Goal: Information Seeking & Learning: Find specific fact

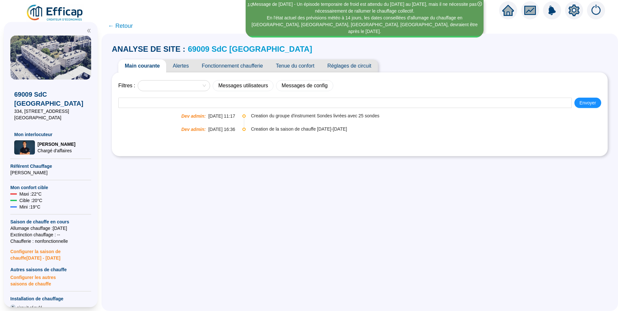
click at [181, 72] on span "Alertes" at bounding box center [180, 66] width 29 height 13
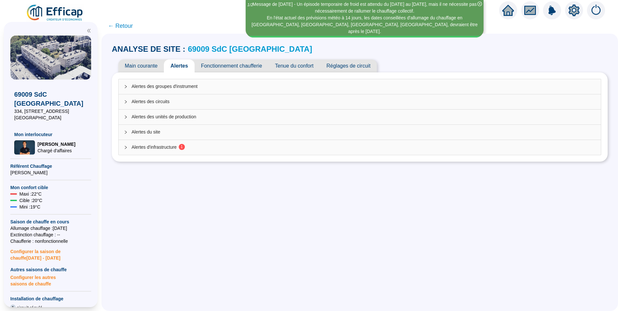
click at [167, 147] on span "Alertes d'infrastructure 1" at bounding box center [364, 147] width 464 height 7
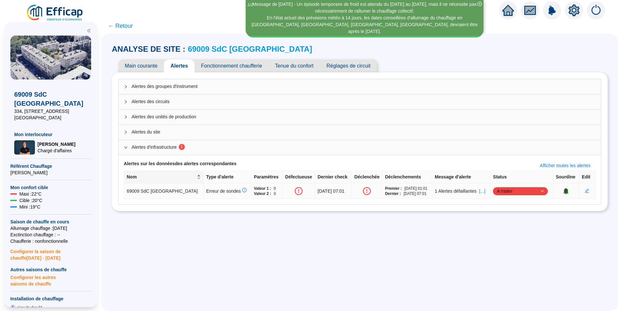
click at [480, 194] on span "[...]" at bounding box center [482, 191] width 6 height 7
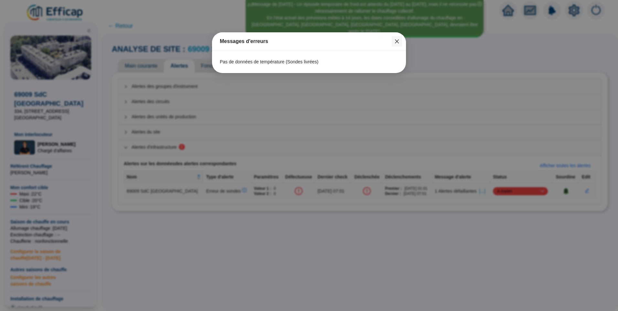
click at [400, 43] on span "Fermer" at bounding box center [397, 41] width 10 height 5
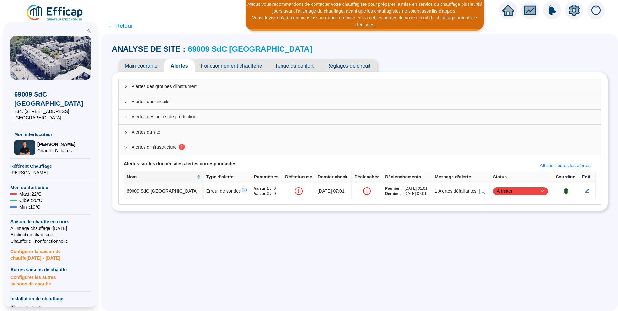
click at [479, 4] on icon "close-circle" at bounding box center [480, 4] width 5 height 5
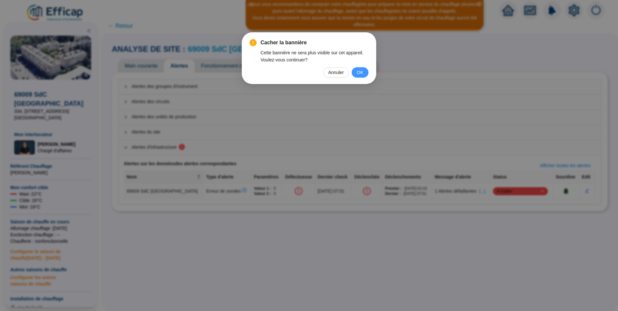
click at [360, 73] on span "OK" at bounding box center [360, 72] width 6 height 7
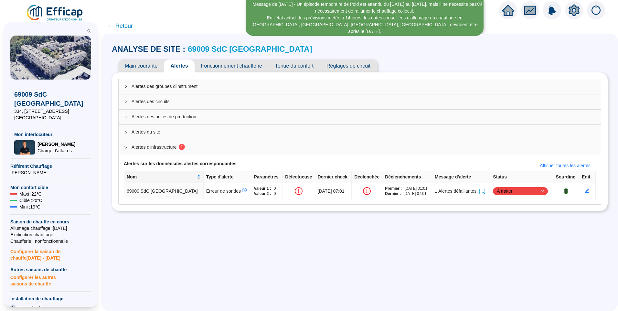
click at [250, 51] on link "69009 SdC Balmont Ouest" at bounding box center [250, 49] width 125 height 9
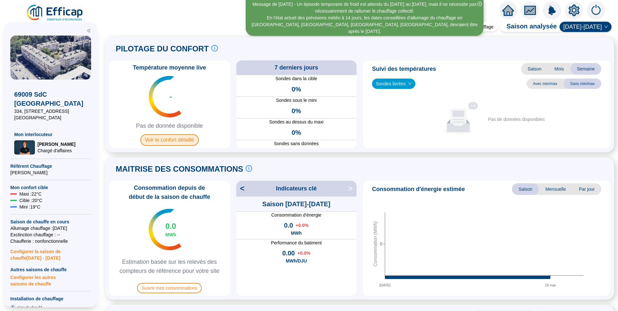
click at [182, 142] on span "Voir le confort détaillé" at bounding box center [169, 140] width 59 height 12
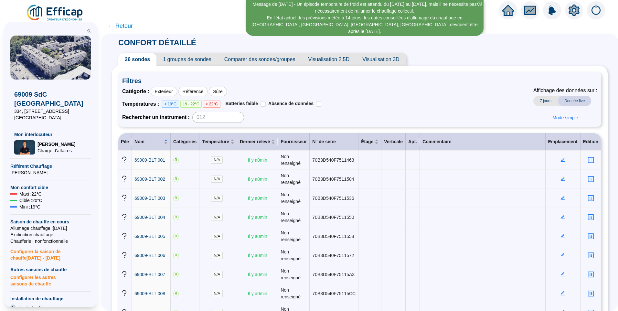
click at [185, 57] on span "1 groupes de sondes" at bounding box center [187, 59] width 61 height 13
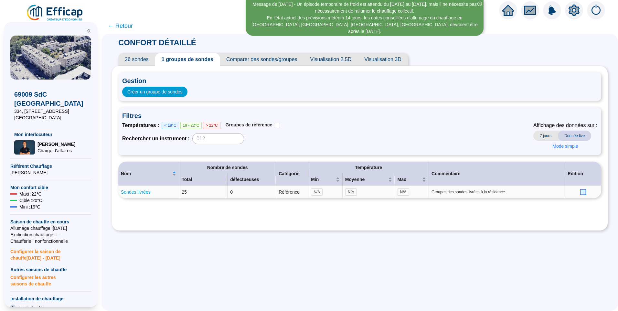
click at [143, 193] on link "Sondes livrées" at bounding box center [136, 192] width 30 height 5
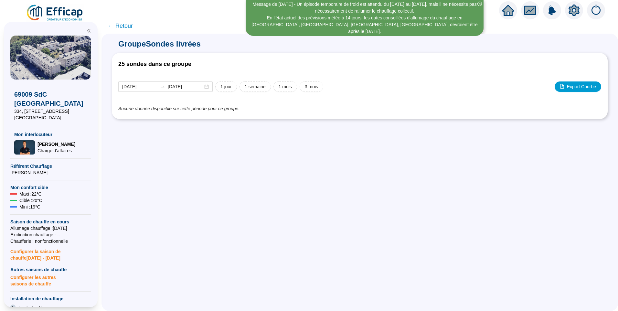
click at [128, 28] on span "← Retour" at bounding box center [120, 25] width 25 height 9
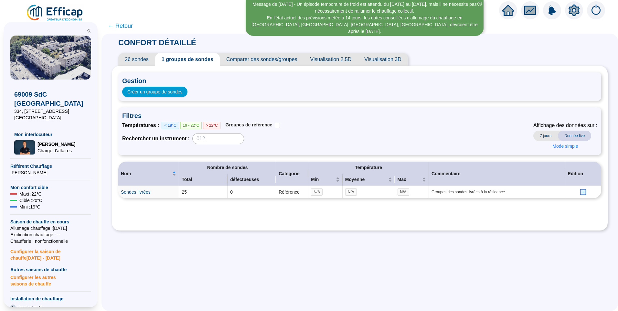
click at [128, 28] on span "← Retour" at bounding box center [120, 25] width 25 height 9
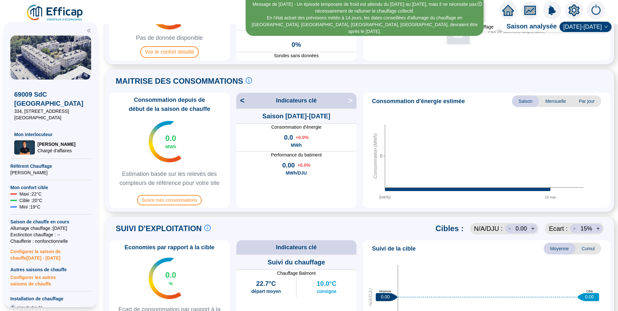
scroll to position [194, 0]
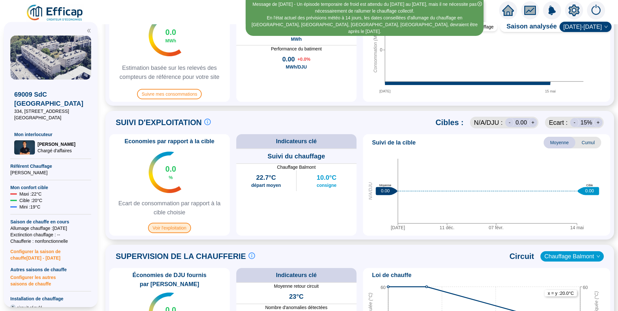
click at [174, 226] on span "Voir l'exploitation" at bounding box center [169, 228] width 43 height 10
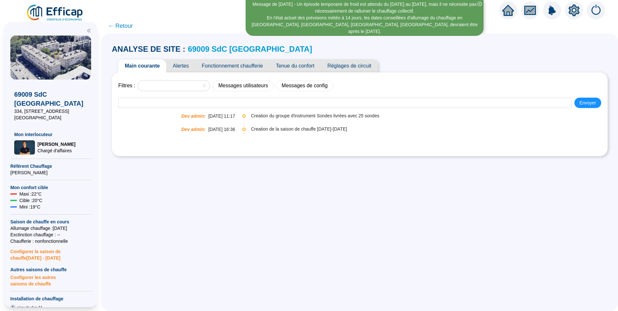
click at [184, 62] on span "Alertes" at bounding box center [180, 66] width 29 height 13
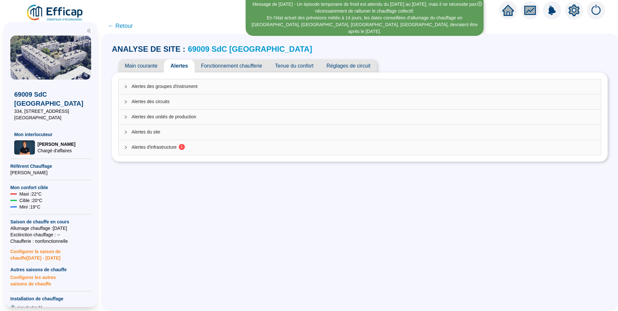
click at [176, 152] on div "Alertes d'infrastructure 1" at bounding box center [360, 147] width 483 height 15
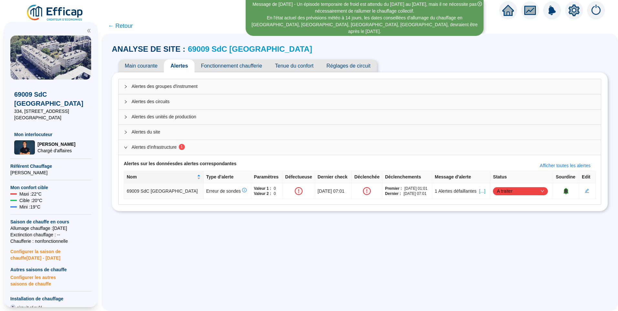
click at [131, 25] on span "← Retour" at bounding box center [120, 25] width 25 height 9
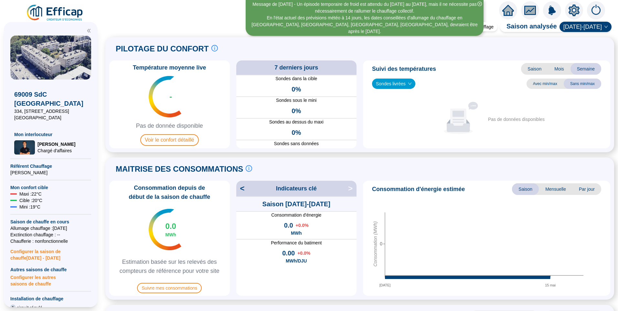
click at [481, 4] on icon "close-circle" at bounding box center [480, 4] width 5 height 5
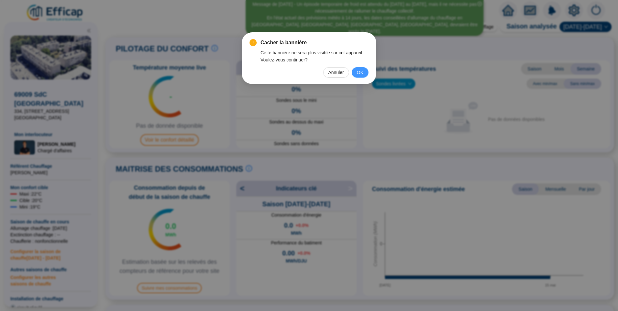
click at [361, 71] on span "OK" at bounding box center [360, 72] width 6 height 7
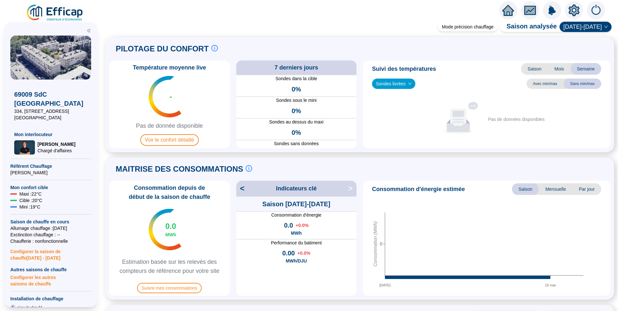
scroll to position [129, 0]
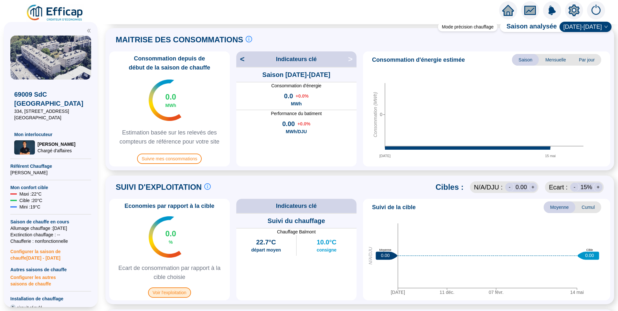
click at [176, 291] on span "Voir l'exploitation" at bounding box center [169, 293] width 43 height 10
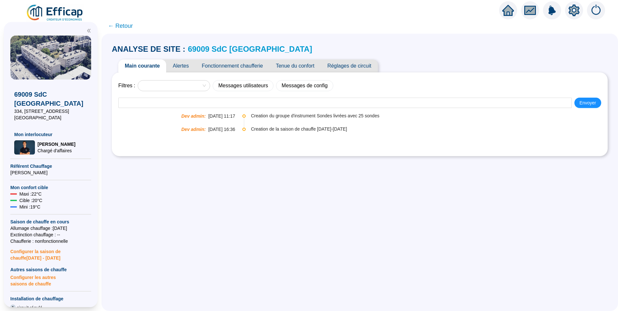
click at [234, 49] on link "69009 SdC Balmont Ouest" at bounding box center [250, 49] width 125 height 9
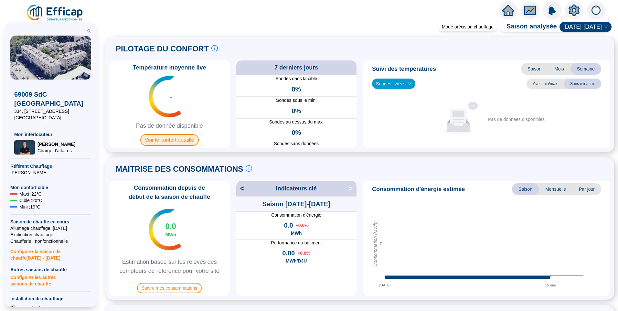
click at [162, 138] on span "Voir le confort détaillé" at bounding box center [169, 140] width 59 height 12
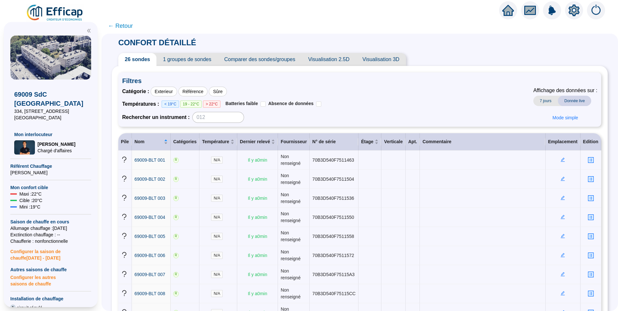
click at [199, 54] on span "1 groupes de sondes" at bounding box center [187, 59] width 61 height 13
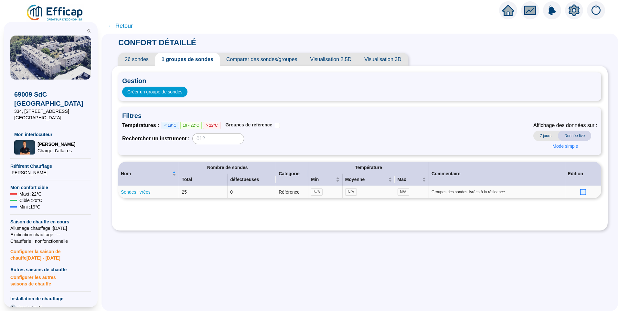
click at [147, 190] on link "Sondes livrées" at bounding box center [136, 192] width 30 height 5
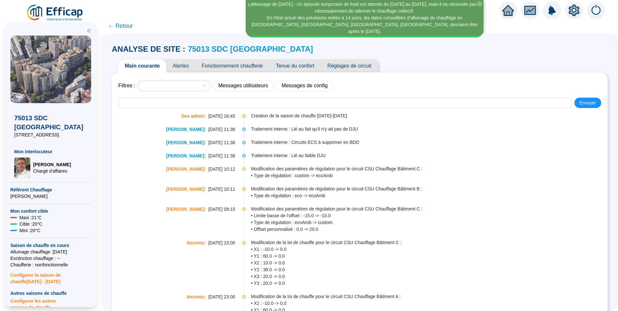
click at [181, 67] on span "Alertes" at bounding box center [180, 66] width 29 height 13
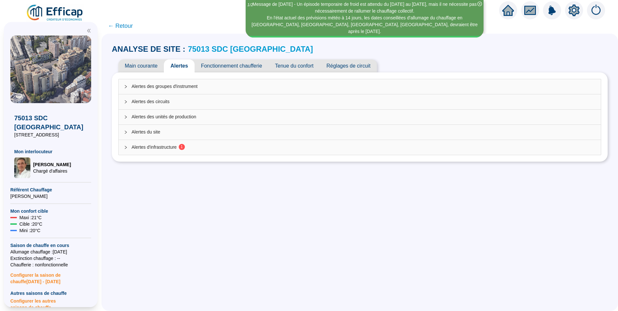
click at [168, 148] on span "Alertes d'infrastructure 1" at bounding box center [364, 147] width 464 height 7
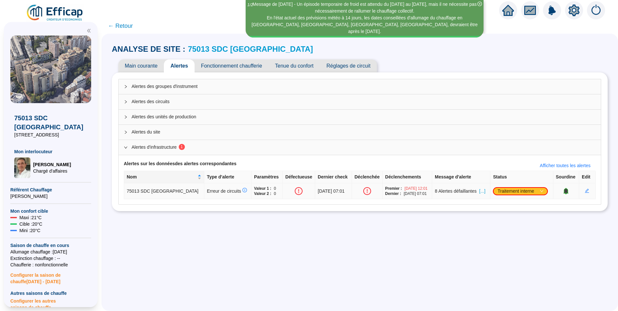
click at [480, 191] on span "[...]" at bounding box center [483, 191] width 6 height 7
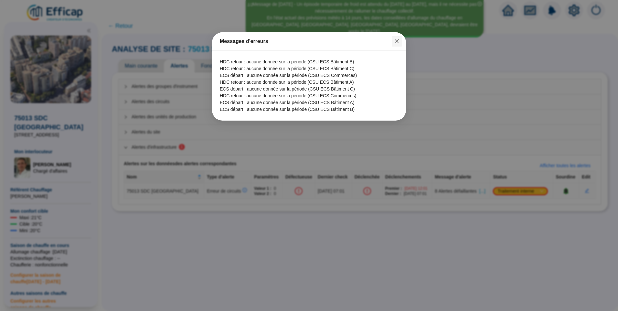
click at [398, 40] on icon "close" at bounding box center [397, 41] width 5 height 5
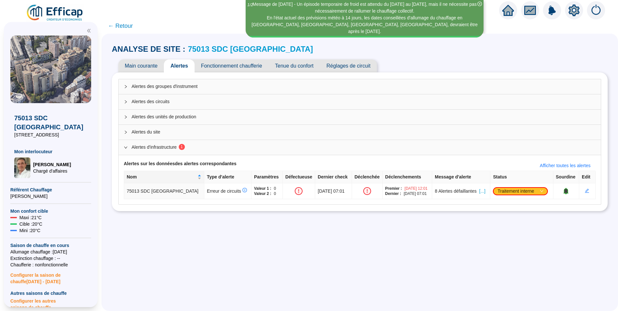
click at [157, 67] on span "Main courante" at bounding box center [141, 66] width 46 height 13
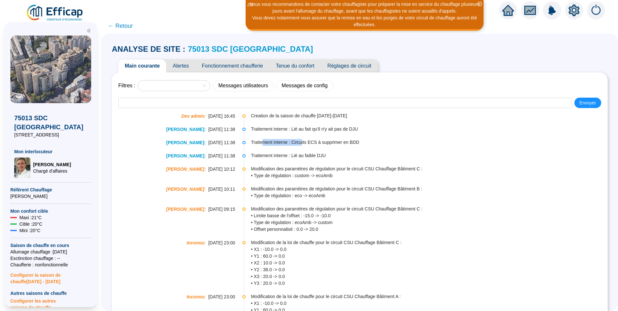
drag, startPoint x: 265, startPoint y: 145, endPoint x: 304, endPoint y: 149, distance: 39.0
click at [304, 149] on li "Christophe Coiron : 05-05-2025 11:38 Traitement interne : Circuits ECS à suppri…" at bounding box center [359, 147] width 483 height 13
click at [176, 67] on span "Alertes" at bounding box center [180, 66] width 29 height 13
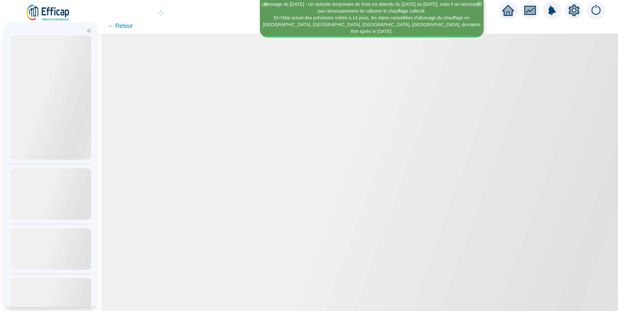
click at [481, 5] on icon "close-circle" at bounding box center [480, 4] width 5 height 5
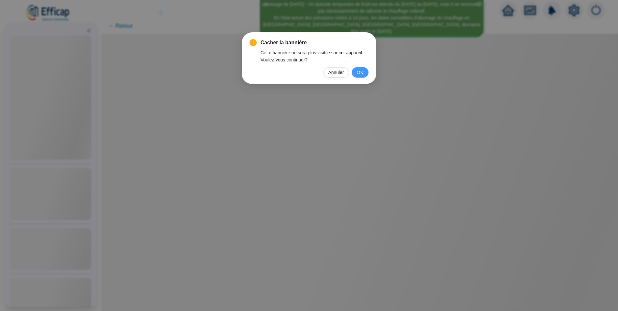
click at [358, 71] on span "OK" at bounding box center [360, 72] width 6 height 7
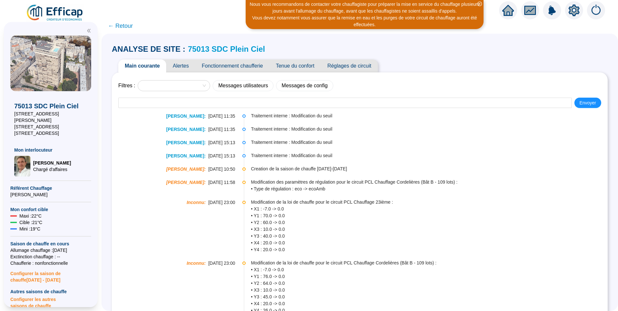
click at [480, 4] on icon "close-circle" at bounding box center [480, 4] width 5 height 5
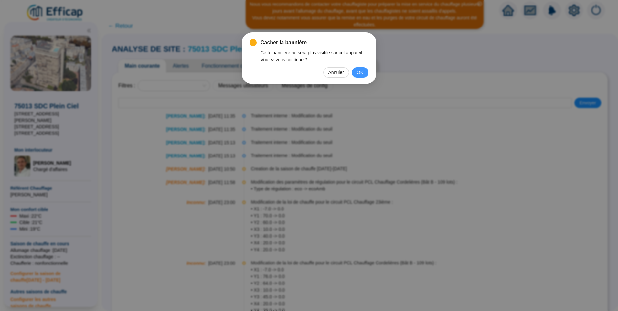
click at [364, 75] on button "OK" at bounding box center [360, 72] width 17 height 10
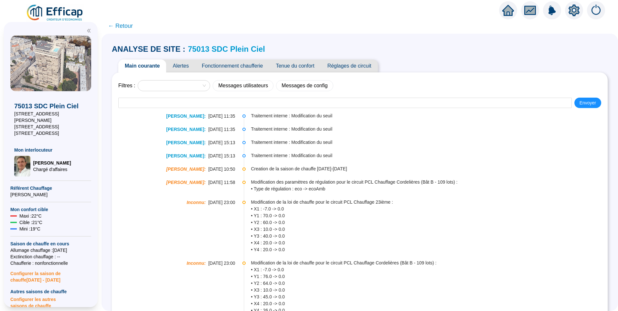
click at [182, 67] on span "Alertes" at bounding box center [180, 66] width 29 height 13
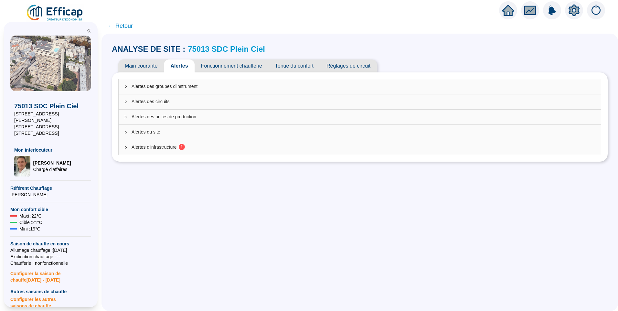
click at [163, 148] on span "Alertes d'infrastructure 1" at bounding box center [364, 147] width 464 height 7
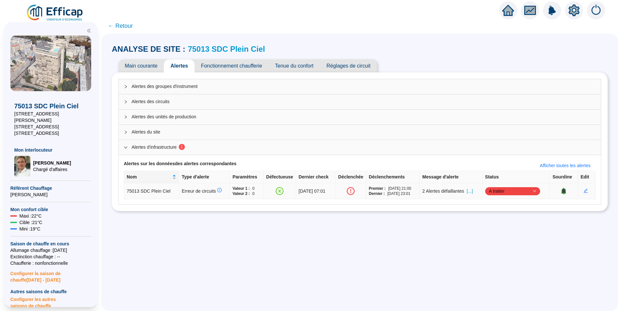
click at [473, 193] on span "[...]" at bounding box center [470, 191] width 6 height 7
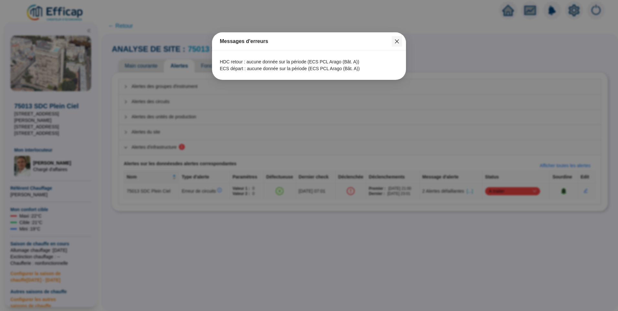
click at [396, 42] on icon "close" at bounding box center [397, 41] width 4 height 4
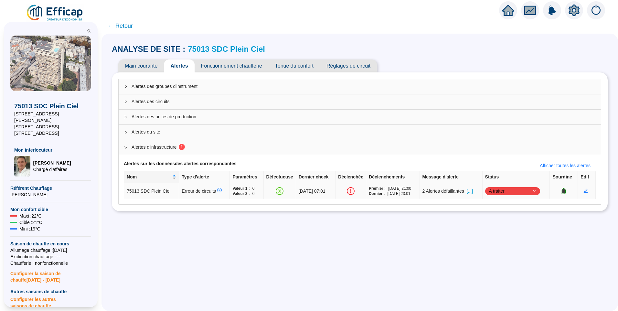
click at [473, 191] on span "[...]" at bounding box center [470, 191] width 6 height 7
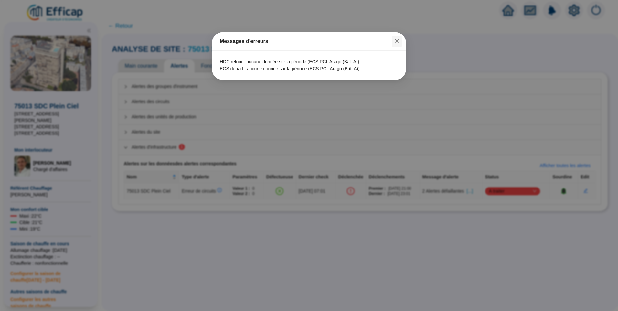
click at [395, 41] on icon "close" at bounding box center [397, 41] width 5 height 5
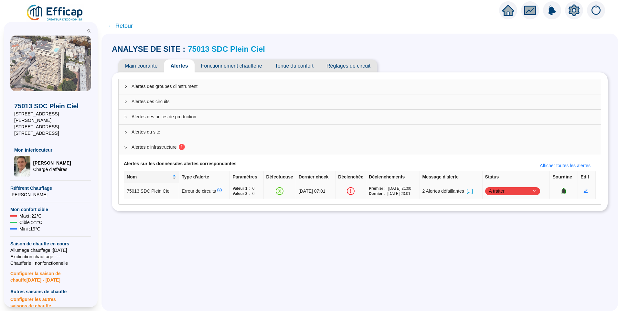
click at [514, 193] on span "A traiter" at bounding box center [512, 191] width 47 height 10
click at [501, 227] on div "Traité" at bounding box center [514, 224] width 45 height 7
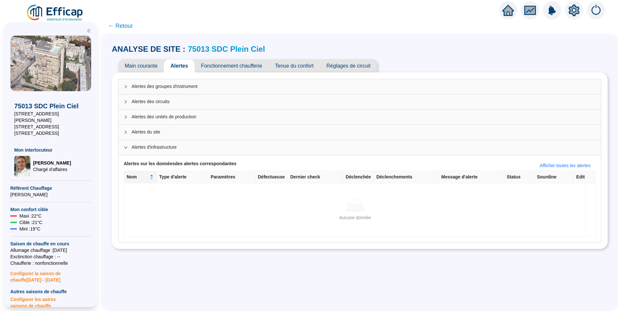
click at [128, 26] on span "← Retour" at bounding box center [120, 25] width 25 height 9
click at [123, 27] on span "← Retour" at bounding box center [120, 25] width 25 height 9
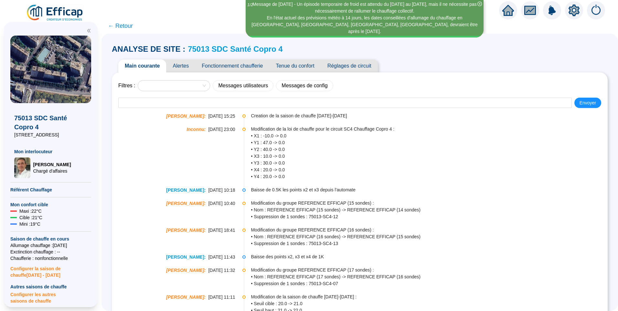
click at [479, 4] on icon "close-circle" at bounding box center [480, 4] width 5 height 5
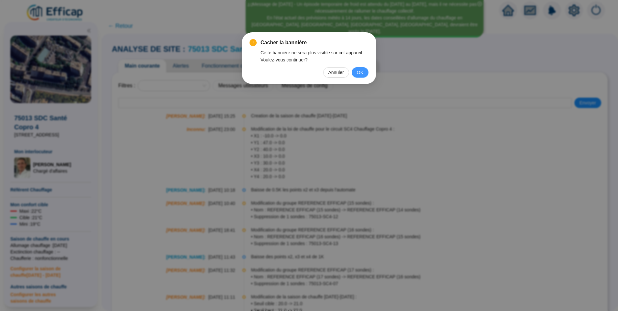
click at [362, 73] on span "OK" at bounding box center [360, 72] width 6 height 7
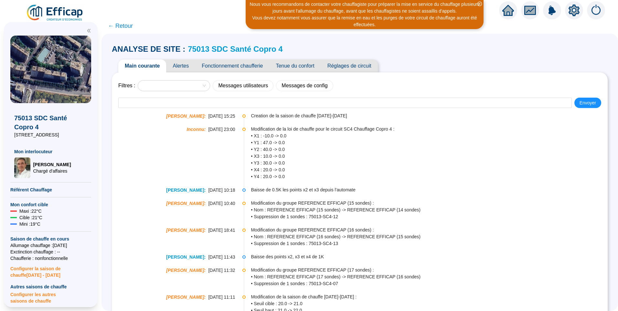
click at [188, 64] on span "Alertes" at bounding box center [180, 66] width 29 height 13
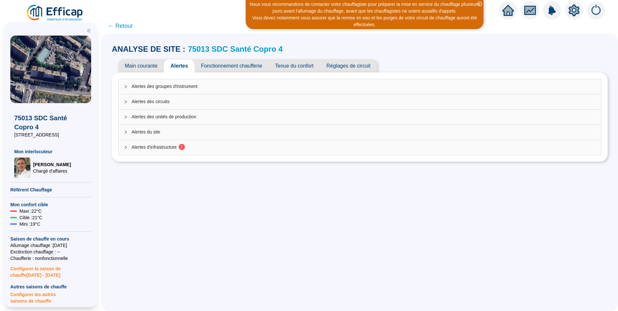
click at [164, 150] on span "Alertes d'infrastructure 1" at bounding box center [364, 147] width 464 height 7
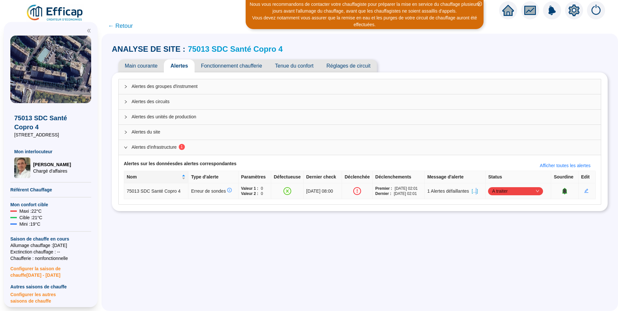
click at [478, 191] on span "[...]" at bounding box center [475, 191] width 6 height 7
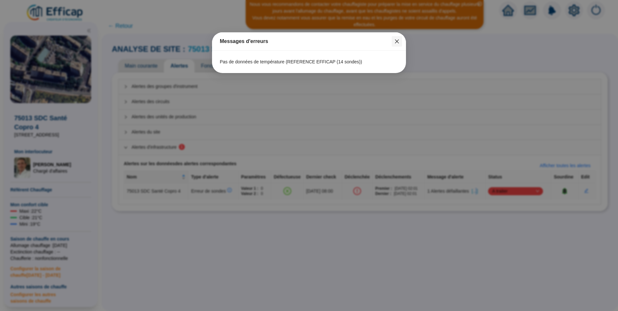
click at [395, 42] on icon "close" at bounding box center [397, 41] width 5 height 5
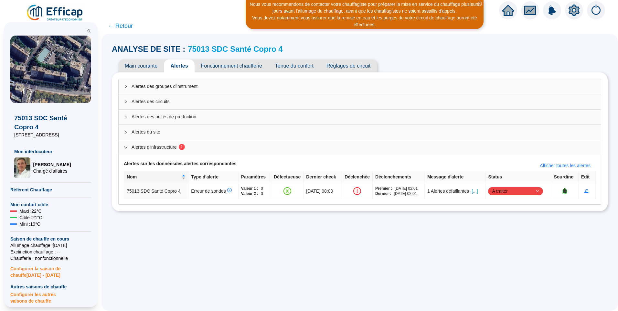
click at [205, 230] on div "ANALYSE DE SITE : 75013 SDC Santé Copro 4 Main courante Alertes Fonctionnement …" at bounding box center [360, 173] width 517 height 278
click at [478, 191] on span "[...]" at bounding box center [475, 191] width 6 height 7
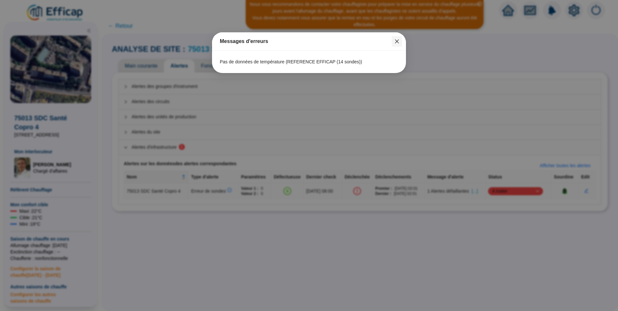
click at [395, 41] on icon "close" at bounding box center [397, 41] width 5 height 5
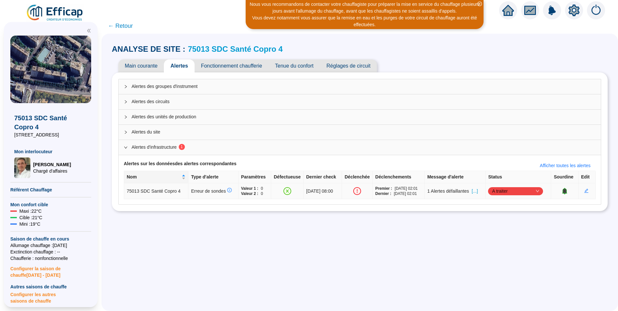
click at [503, 192] on span "A traiter" at bounding box center [515, 191] width 47 height 10
click at [501, 223] on div "Traité" at bounding box center [517, 224] width 45 height 7
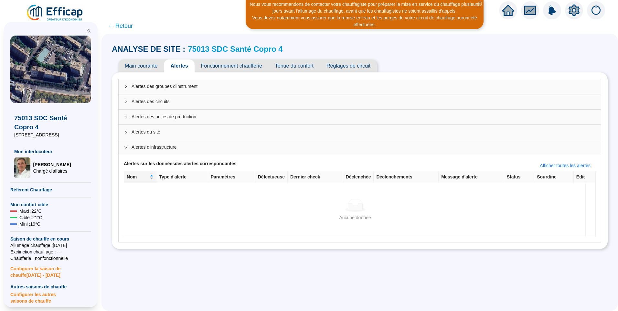
click at [127, 27] on span "← Retour" at bounding box center [120, 25] width 25 height 9
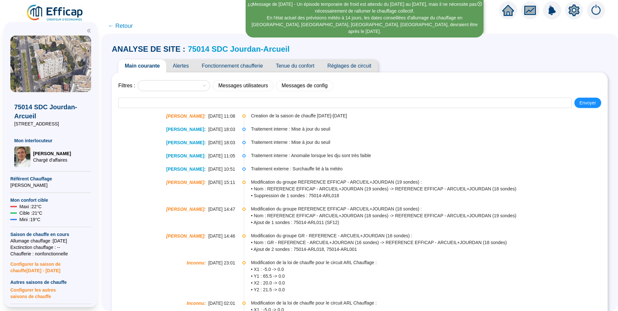
click at [190, 67] on span "Alertes" at bounding box center [180, 66] width 29 height 13
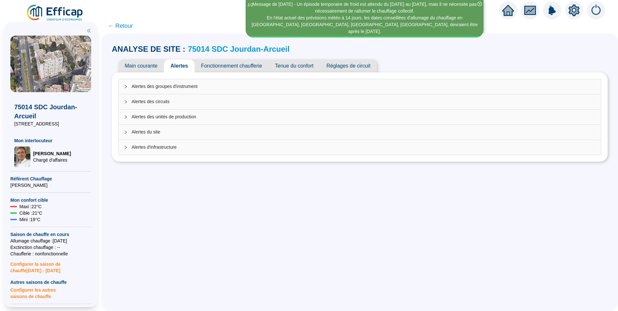
click at [179, 147] on span "Alertes d'infrastructure" at bounding box center [364, 147] width 464 height 7
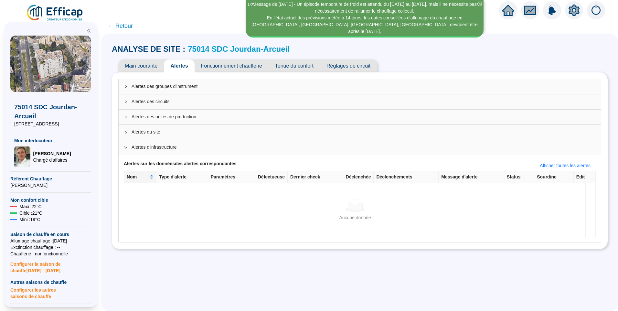
click at [171, 136] on div "Alertes du site" at bounding box center [360, 132] width 483 height 15
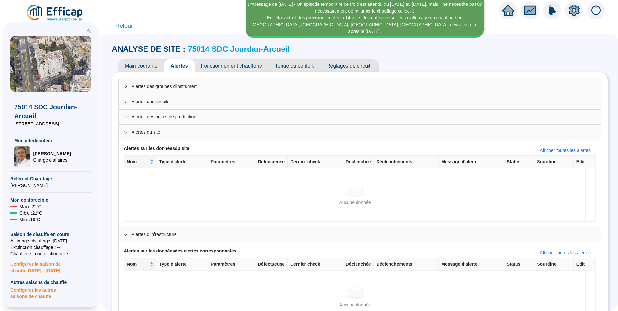
click at [162, 118] on span "Alertes des unités de production" at bounding box center [364, 117] width 464 height 7
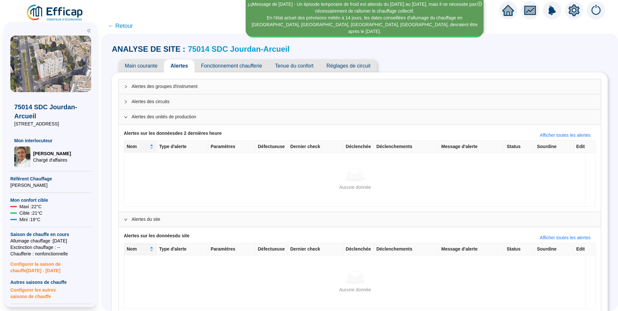
click at [162, 107] on div "Alertes des circuits" at bounding box center [360, 101] width 483 height 15
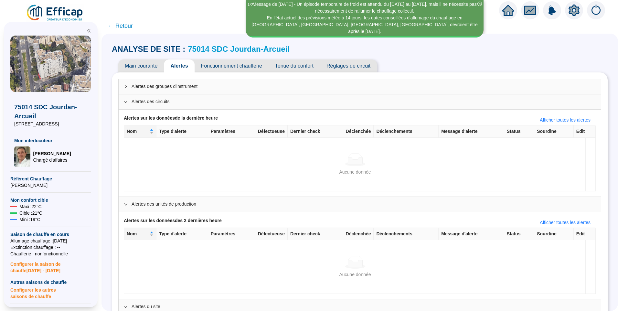
click at [164, 88] on span "Alertes des groupes d'instrument" at bounding box center [364, 86] width 464 height 7
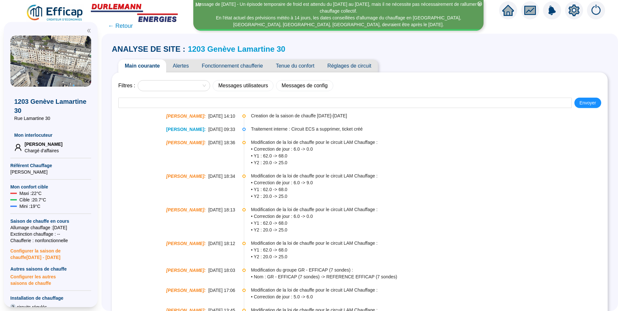
click at [189, 64] on span "Alertes" at bounding box center [180, 66] width 29 height 13
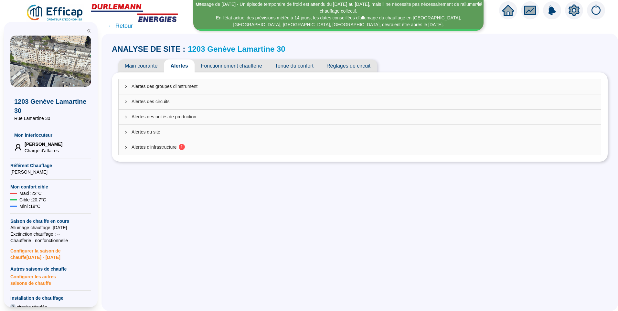
click at [152, 148] on span "Alertes d'infrastructure 1" at bounding box center [364, 147] width 464 height 7
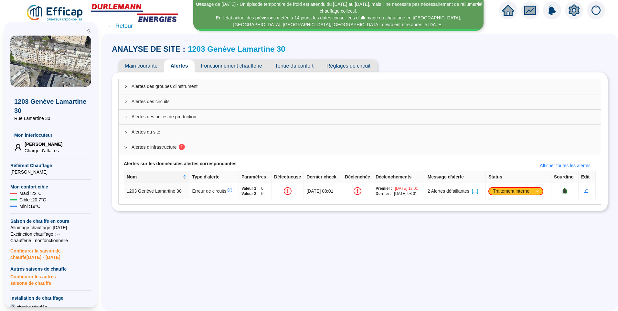
click at [154, 62] on span "Main courante" at bounding box center [141, 66] width 46 height 13
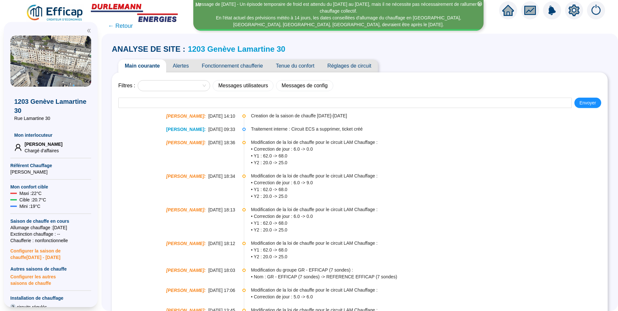
click at [185, 65] on span "Alertes" at bounding box center [180, 66] width 29 height 13
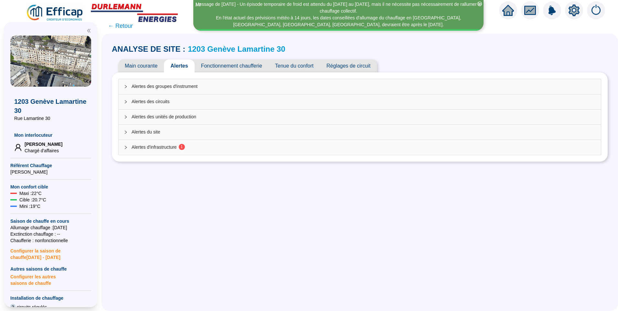
click at [167, 144] on div "Alertes d'infrastructure 1" at bounding box center [360, 147] width 483 height 15
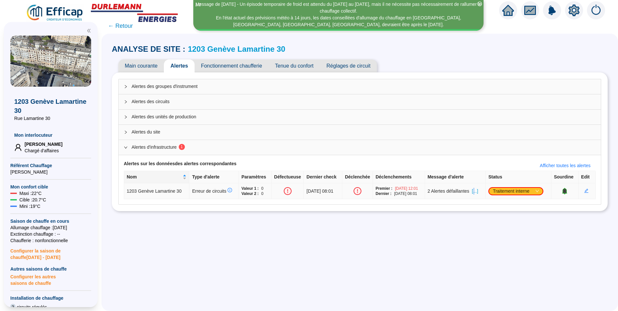
click at [478, 193] on span "[...]" at bounding box center [475, 191] width 6 height 7
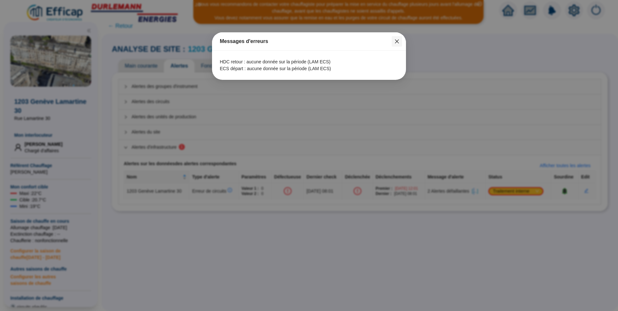
click at [395, 38] on button "Close" at bounding box center [397, 41] width 10 height 10
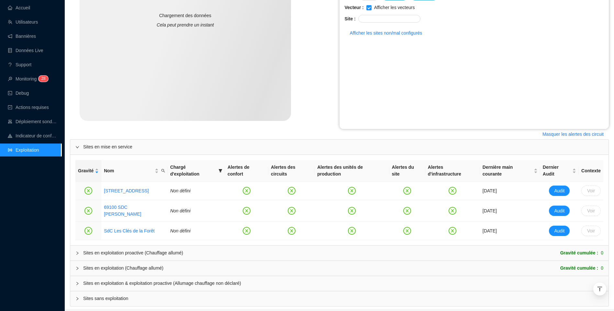
scroll to position [160, 0]
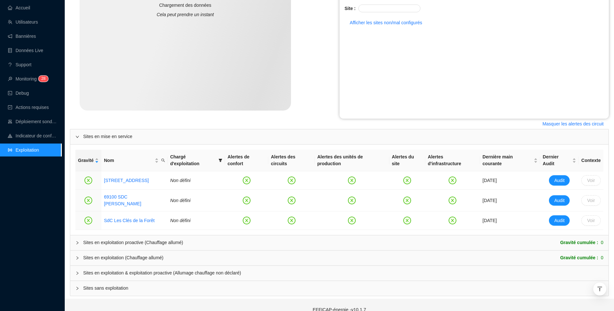
click at [117, 255] on div "Sites en exploitation (Chauffage allumé)" at bounding box center [123, 258] width 80 height 7
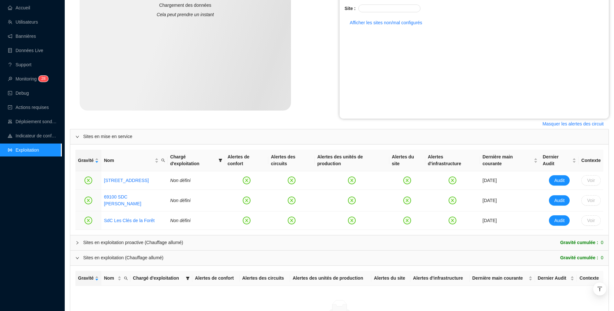
click at [133, 239] on div "Sites en exploitation proactive (Chauffage allumé)" at bounding box center [133, 242] width 100 height 7
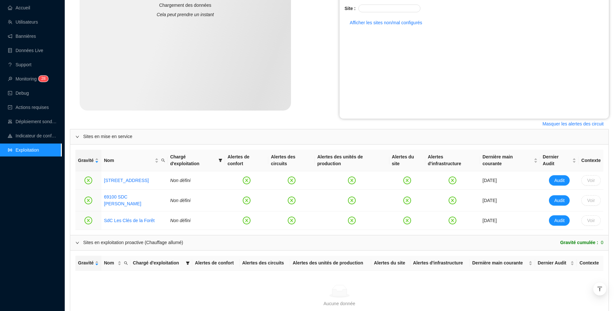
click at [133, 239] on div "Sites en exploitation proactive (Chauffage allumé)" at bounding box center [133, 242] width 100 height 7
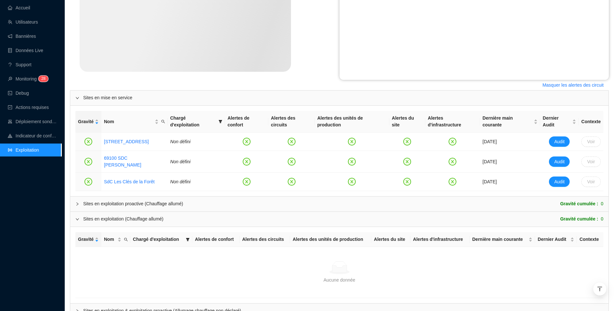
scroll to position [237, 0]
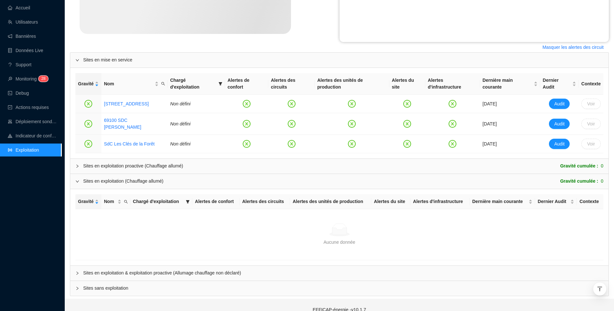
click at [112, 285] on span "Sites sans exploitation" at bounding box center [343, 288] width 520 height 7
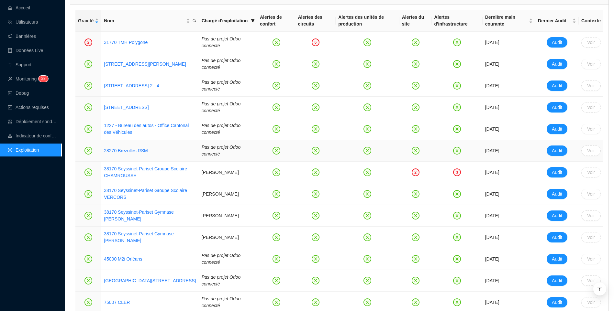
scroll to position [302, 0]
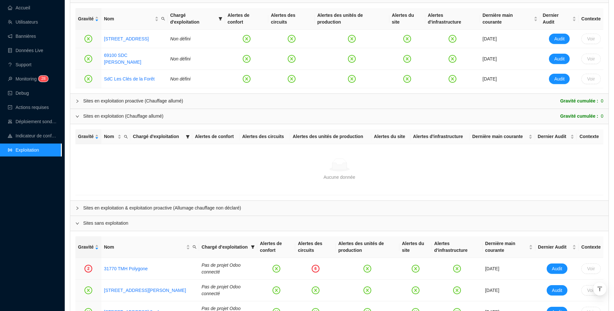
click at [121, 220] on span "Sites sans exploitation" at bounding box center [343, 223] width 520 height 7
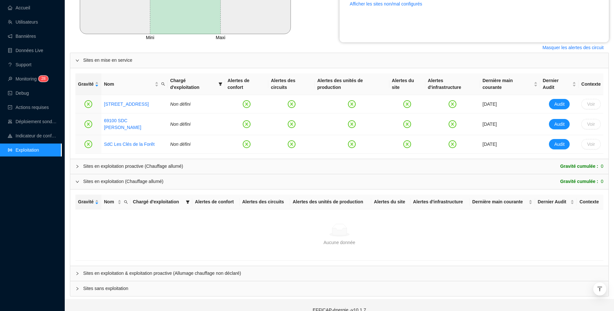
scroll to position [237, 0]
click at [105, 270] on span "Sites en exploitation & exploitation proactive (Allumage chauffage non déclaré)" at bounding box center [343, 273] width 520 height 7
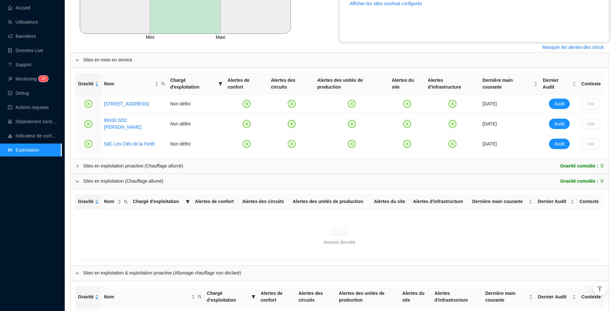
click at [144, 163] on div "Sites en exploitation proactive (Chauffage allumé)" at bounding box center [133, 166] width 100 height 7
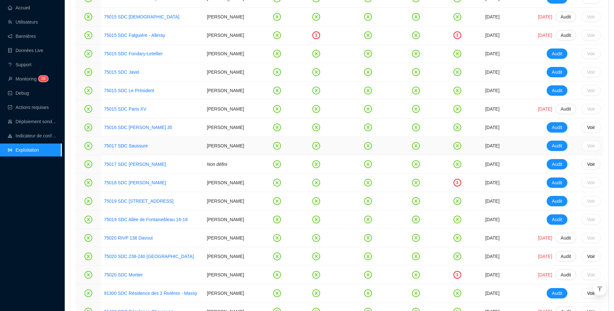
scroll to position [1110, 0]
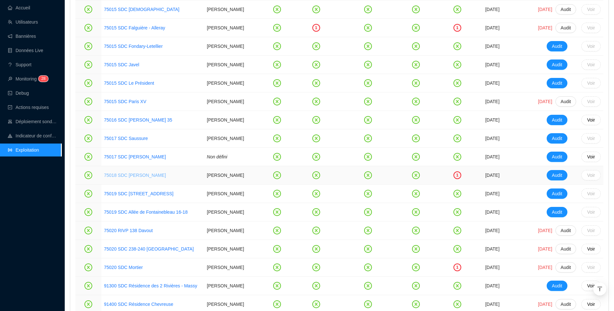
drag, startPoint x: 146, startPoint y: 195, endPoint x: 120, endPoint y: 214, distance: 31.9
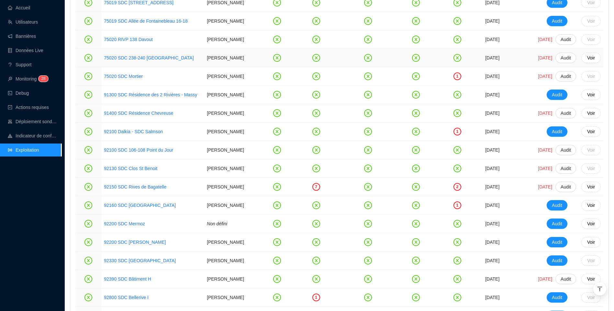
scroll to position [1304, 0]
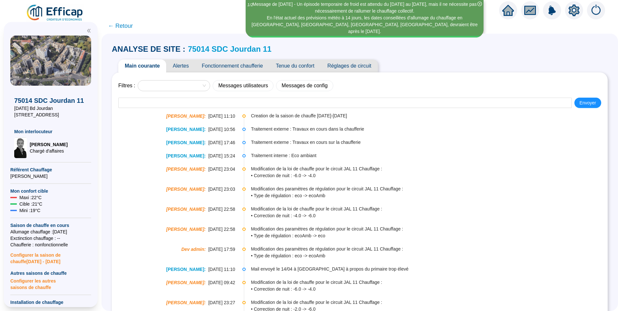
click at [179, 68] on span "Alertes" at bounding box center [180, 66] width 29 height 13
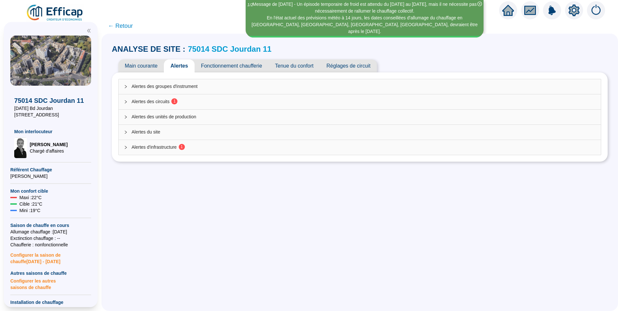
click at [158, 146] on span "Alertes d'infrastructure 1" at bounding box center [364, 147] width 464 height 7
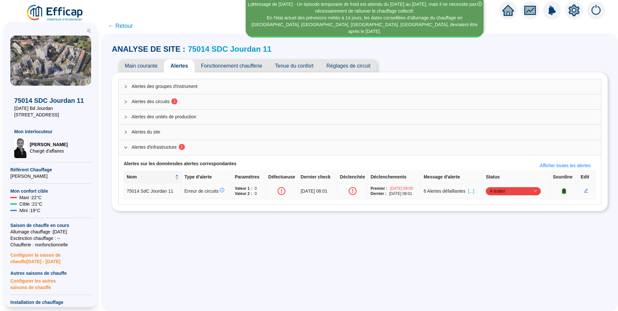
click at [474, 194] on span "[...]" at bounding box center [471, 191] width 6 height 7
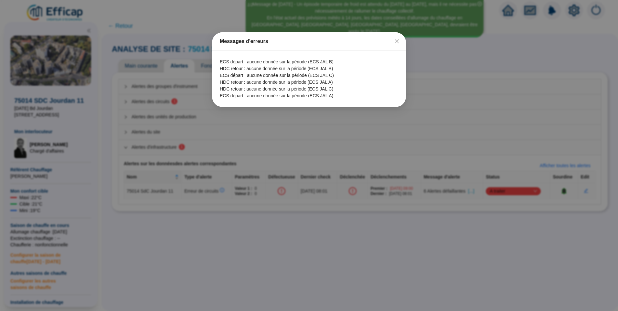
click at [398, 39] on icon "close" at bounding box center [397, 41] width 5 height 5
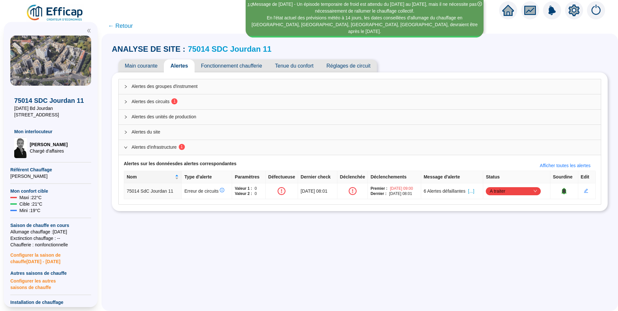
click at [163, 102] on span "Alertes des circuits 1" at bounding box center [364, 101] width 464 height 7
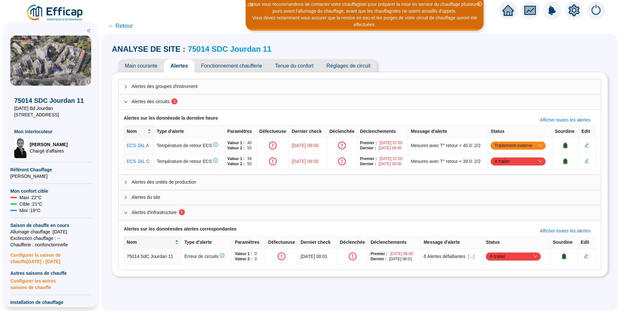
click at [144, 64] on span "Main courante" at bounding box center [141, 66] width 46 height 13
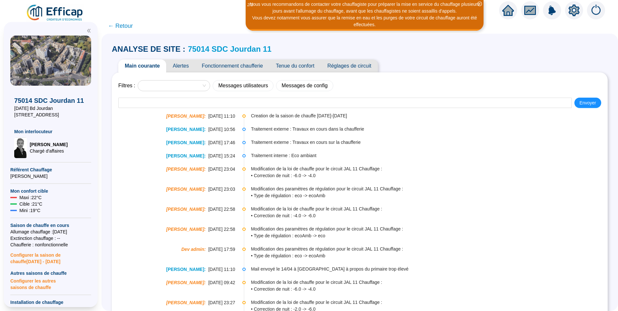
click at [188, 66] on span "Alertes" at bounding box center [180, 66] width 29 height 13
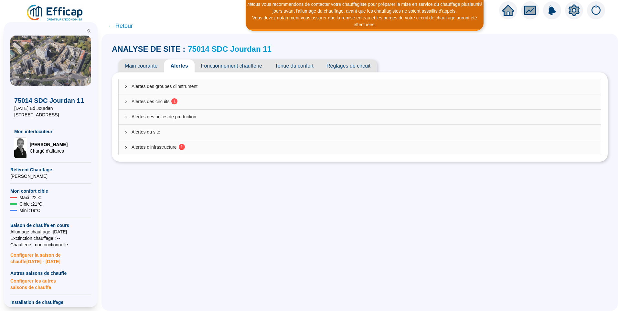
click at [162, 148] on span "Alertes d'infrastructure 1" at bounding box center [364, 147] width 464 height 7
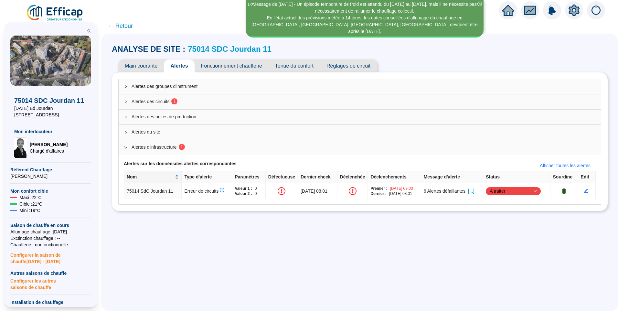
click at [145, 66] on span "Main courante" at bounding box center [141, 66] width 46 height 13
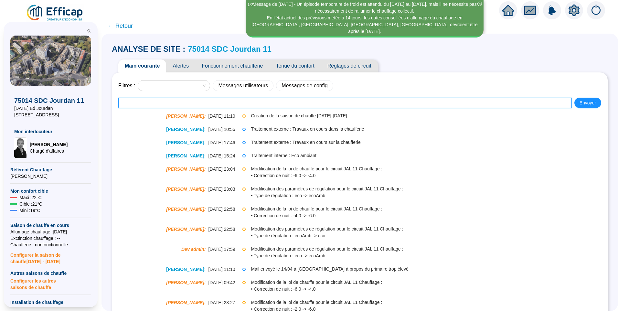
click at [229, 106] on input "text" at bounding box center [345, 103] width 454 height 10
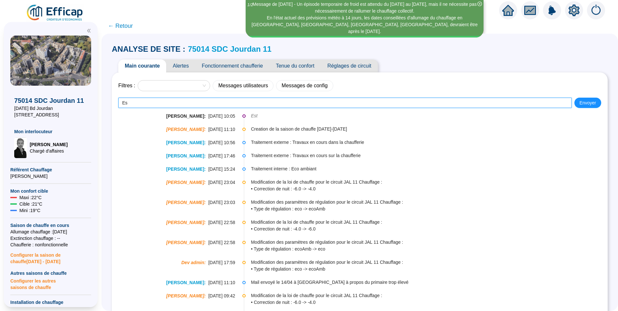
type input "E"
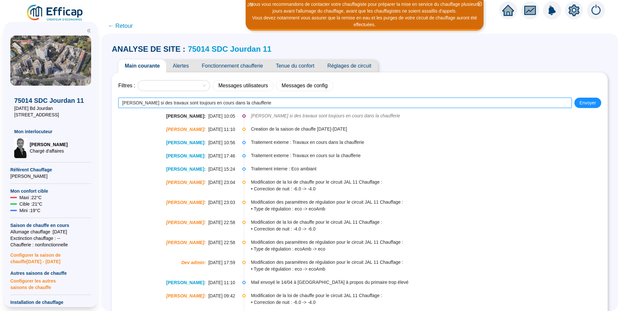
type input "[PERSON_NAME] si des travaux sont toujours en cours dans la chaufferie"
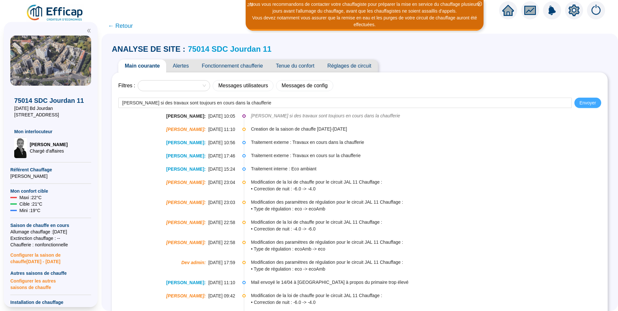
click at [586, 101] on span "Envoyer" at bounding box center [588, 103] width 16 height 7
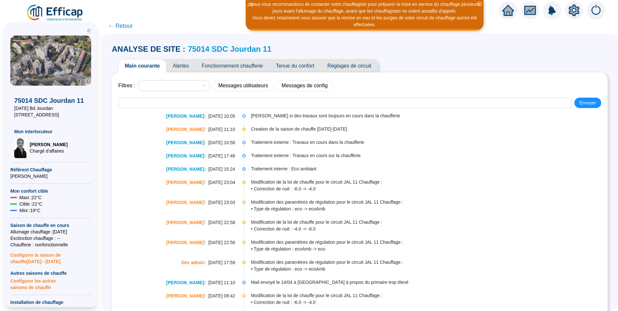
click at [129, 26] on span "← Retour" at bounding box center [120, 25] width 25 height 9
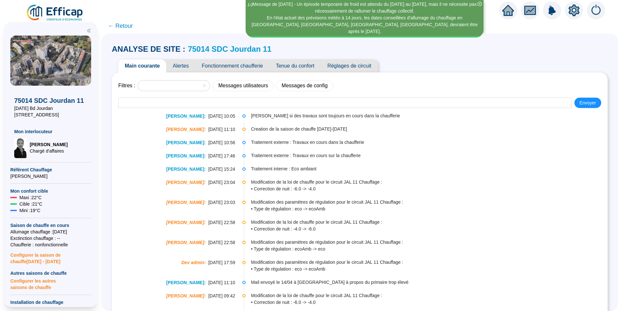
click at [127, 25] on span "← Retour" at bounding box center [120, 25] width 25 height 9
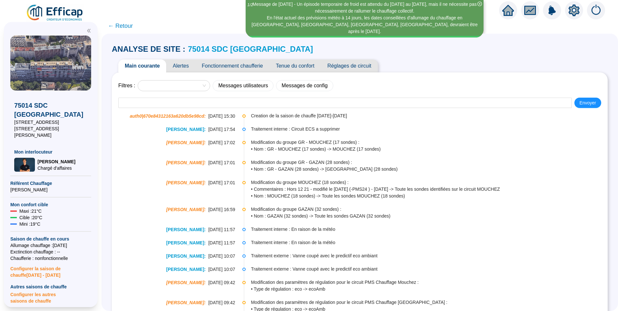
click at [177, 64] on span "Alertes" at bounding box center [180, 66] width 29 height 13
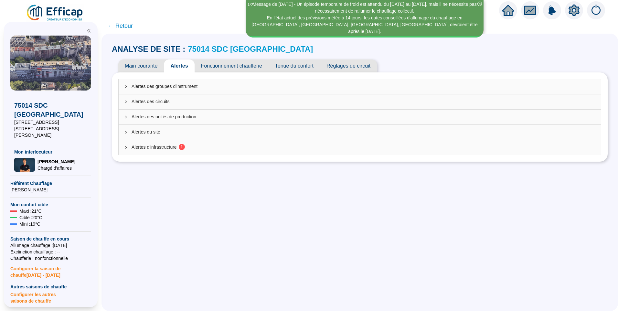
click at [160, 148] on span "Alertes d'infrastructure 1" at bounding box center [364, 147] width 464 height 7
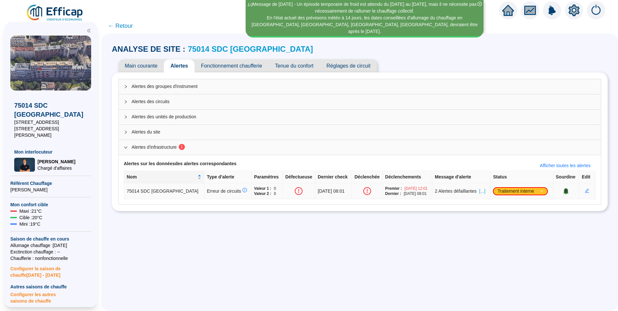
click at [480, 195] on td "2 Alertes défaillantes [...]" at bounding box center [461, 191] width 58 height 16
click at [480, 191] on span "[...]" at bounding box center [483, 191] width 6 height 7
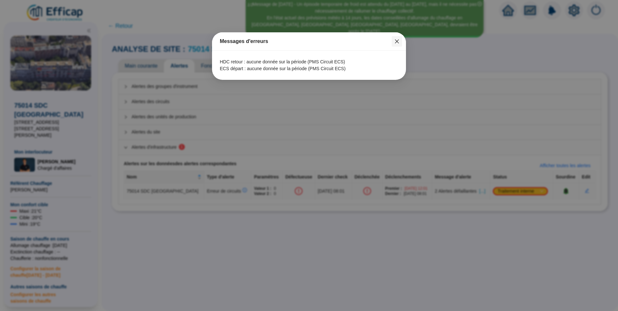
click at [402, 41] on span "Fermer" at bounding box center [397, 41] width 10 height 5
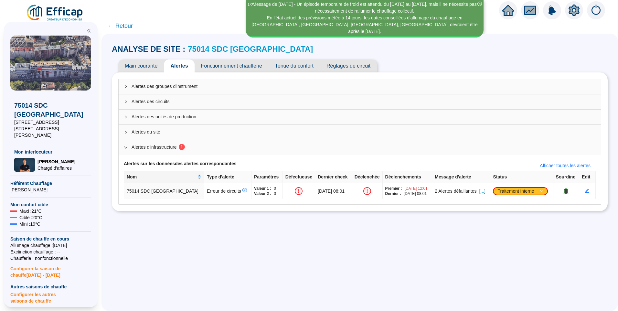
click at [128, 28] on span "← Retour" at bounding box center [120, 25] width 25 height 9
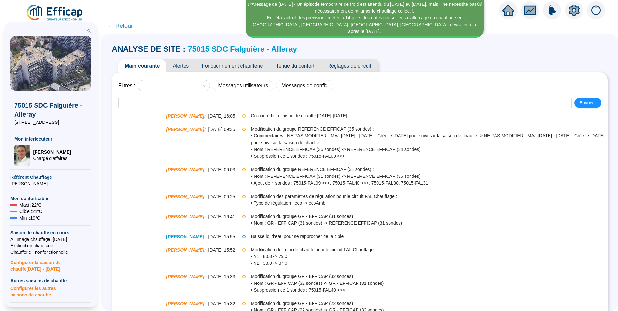
click at [480, 3] on icon "close-circle" at bounding box center [480, 4] width 5 height 5
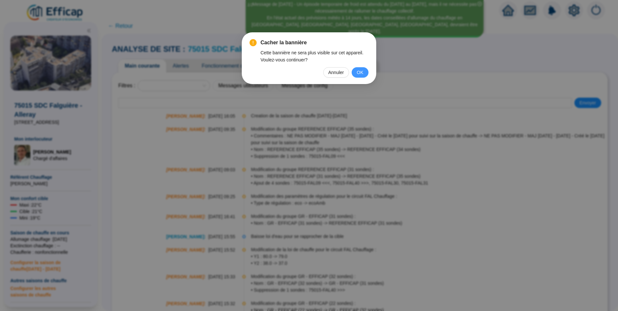
click at [359, 74] on span "OK" at bounding box center [360, 72] width 6 height 7
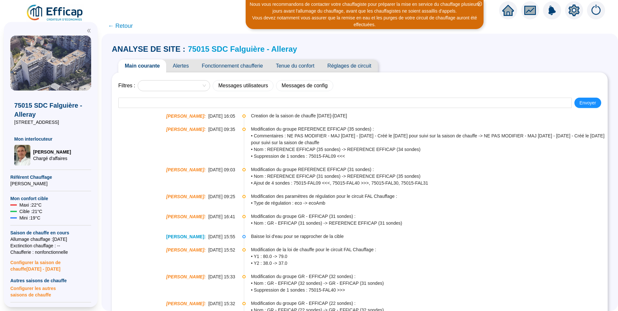
click at [191, 66] on span "Alertes" at bounding box center [180, 66] width 29 height 13
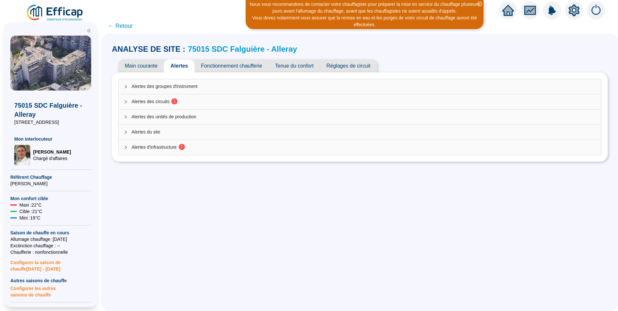
click at [158, 100] on span "Alertes des circuits 1" at bounding box center [364, 101] width 464 height 7
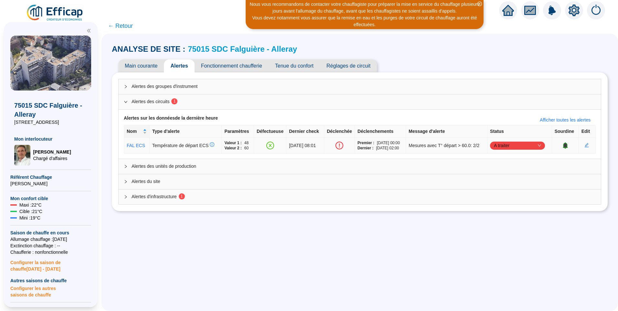
click at [514, 146] on span "A traiter" at bounding box center [517, 146] width 47 height 10
drag, startPoint x: 502, startPoint y: 180, endPoint x: 268, endPoint y: 202, distance: 234.5
click at [502, 180] on div "Traité" at bounding box center [518, 178] width 45 height 7
click at [203, 198] on span "Alertes d'infrastructure 1" at bounding box center [364, 196] width 464 height 7
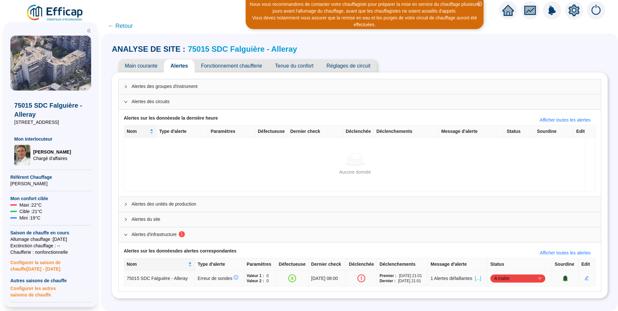
click at [480, 279] on span "[...]" at bounding box center [478, 278] width 6 height 7
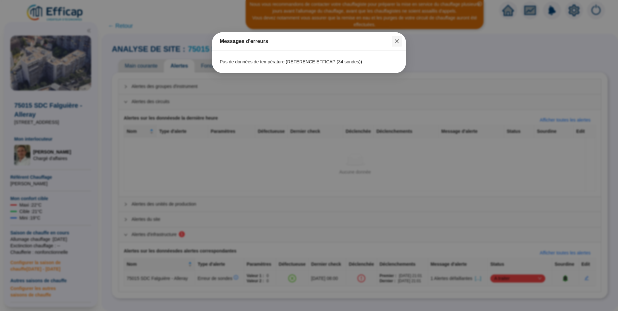
click at [401, 39] on span "Fermer" at bounding box center [397, 41] width 10 height 5
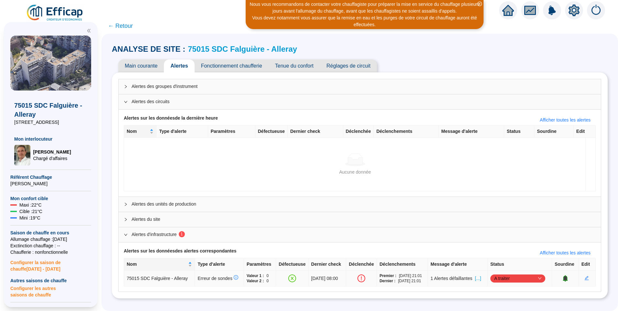
click at [498, 281] on span "A traiter" at bounding box center [518, 279] width 47 height 10
click at [508, 268] on div "Traité" at bounding box center [519, 266] width 45 height 7
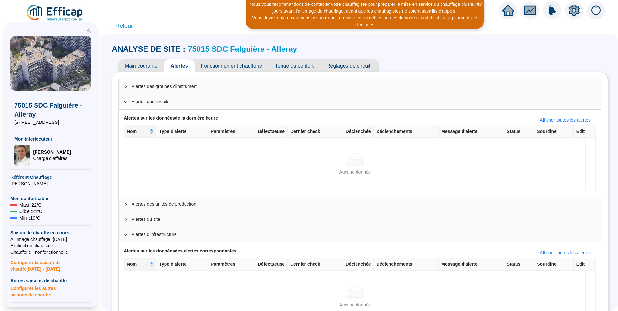
click at [128, 23] on span "← Retour" at bounding box center [120, 25] width 25 height 9
click at [122, 27] on span "← Retour" at bounding box center [120, 25] width 25 height 9
click at [482, 3] on icon "close-circle" at bounding box center [480, 4] width 5 height 5
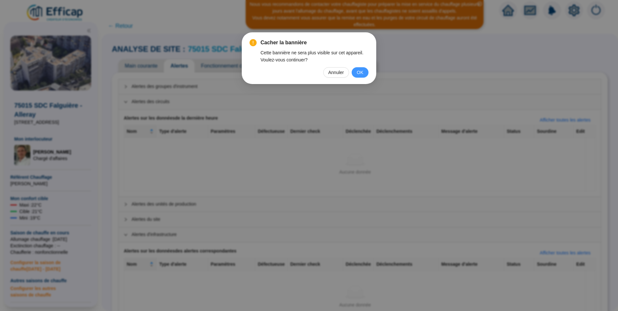
click at [359, 71] on span "OK" at bounding box center [360, 72] width 6 height 7
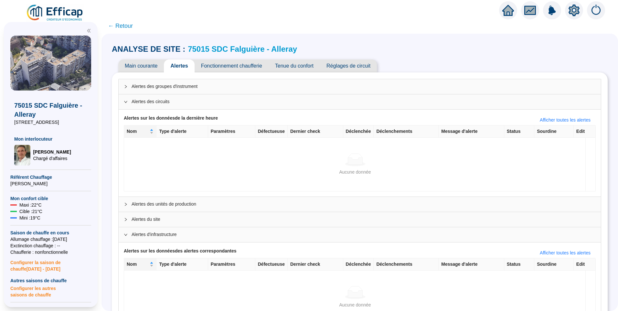
click at [120, 25] on span "← Retour" at bounding box center [120, 25] width 25 height 9
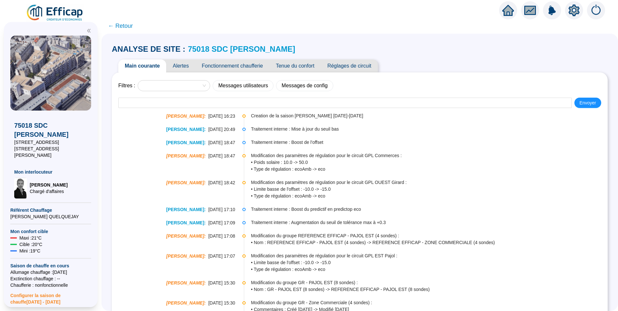
click at [184, 64] on span "Alertes" at bounding box center [180, 66] width 29 height 13
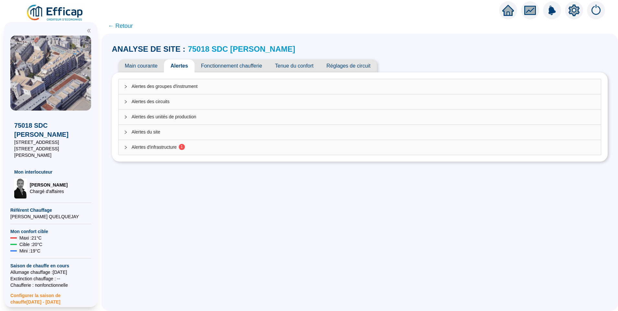
click at [151, 148] on span "Alertes d'infrastructure 1" at bounding box center [364, 147] width 464 height 7
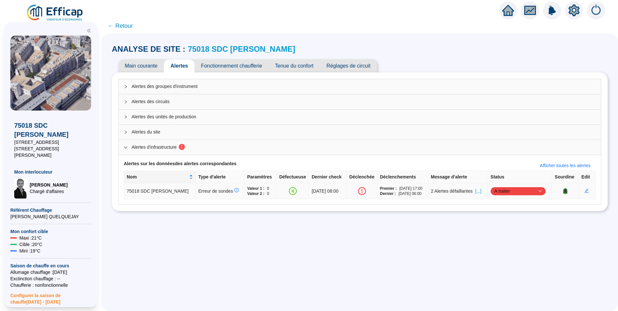
click at [477, 193] on span "[...]" at bounding box center [478, 191] width 6 height 7
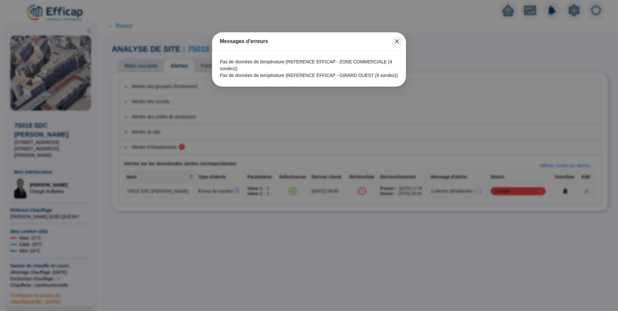
click at [398, 43] on icon "close" at bounding box center [397, 41] width 5 height 5
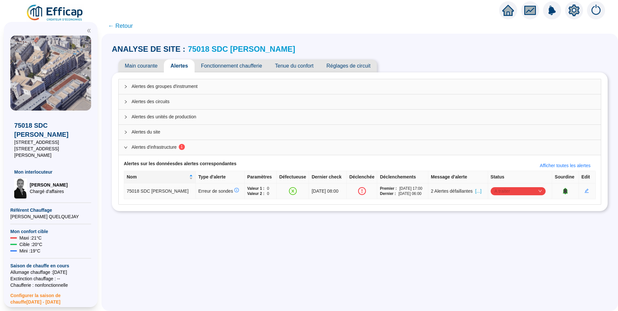
click at [516, 189] on span "A traiter" at bounding box center [518, 191] width 47 height 10
click at [502, 225] on div "Traité" at bounding box center [515, 224] width 45 height 7
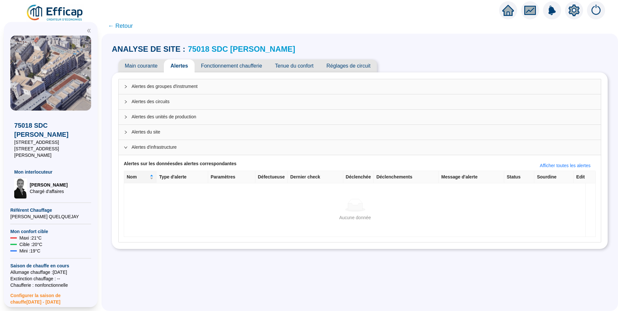
click at [118, 28] on span "← Retour" at bounding box center [120, 25] width 25 height 9
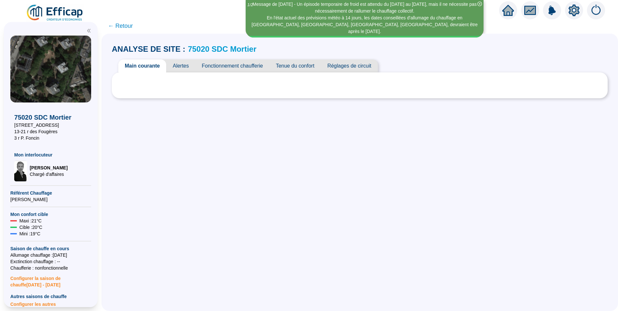
click at [479, 5] on icon "close-circle" at bounding box center [480, 4] width 5 height 5
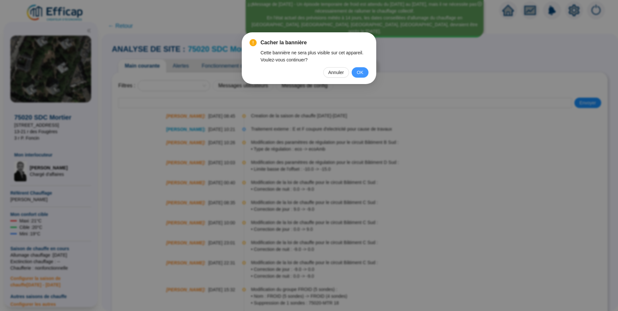
click at [363, 76] on span "OK" at bounding box center [360, 72] width 6 height 7
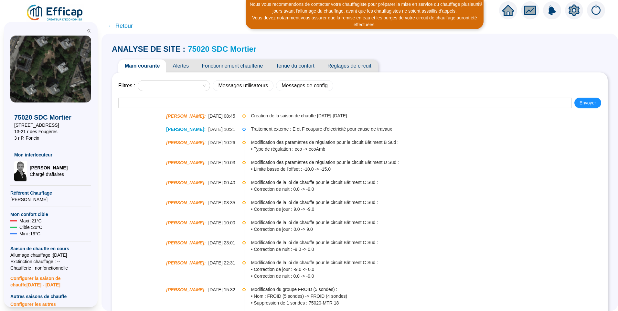
click at [184, 66] on span "Alertes" at bounding box center [180, 66] width 29 height 13
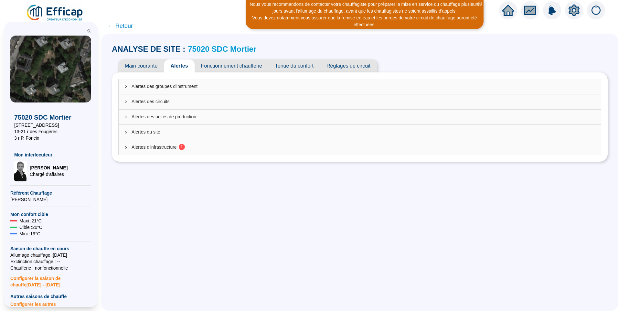
click at [162, 144] on span "Alertes d'infrastructure 1" at bounding box center [364, 147] width 464 height 7
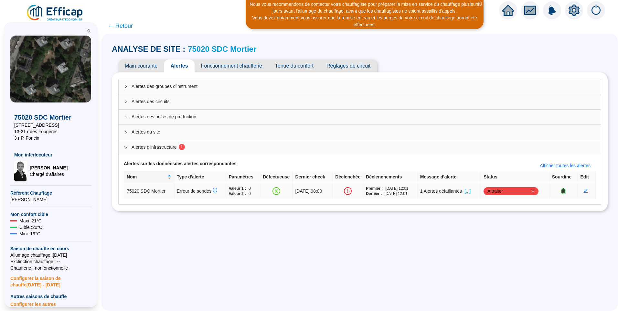
click at [471, 192] on span "[...]" at bounding box center [468, 191] width 6 height 7
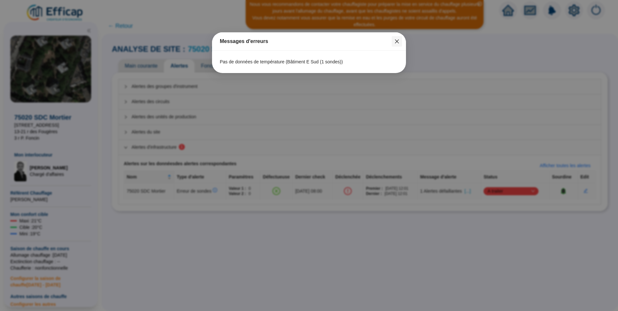
click at [398, 41] on icon "close" at bounding box center [397, 41] width 5 height 5
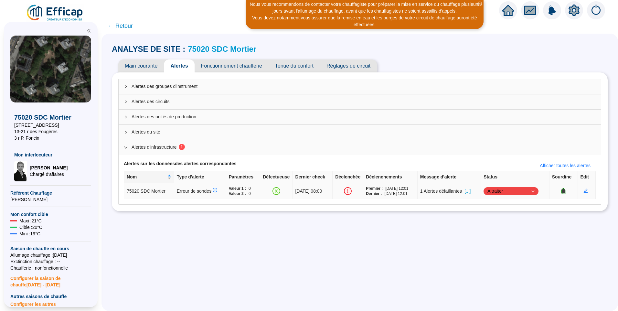
click at [512, 191] on span "A traiter" at bounding box center [511, 191] width 47 height 10
click at [337, 244] on div "ANALYSE DE SITE : 75020 SDC Mortier Main courante Alertes Fonctionnement chauff…" at bounding box center [360, 173] width 517 height 278
click at [504, 195] on span "A traiter" at bounding box center [511, 191] width 47 height 10
click at [495, 226] on div "Traité" at bounding box center [513, 224] width 45 height 7
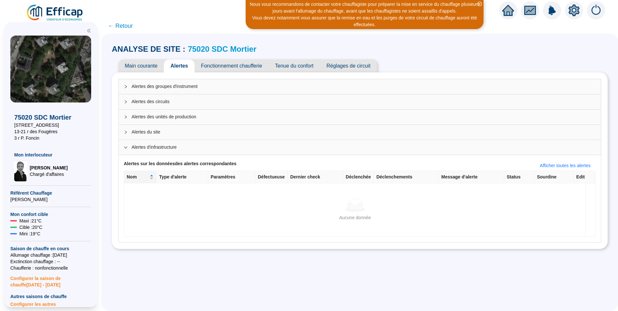
click at [126, 27] on span "← Retour" at bounding box center [120, 25] width 25 height 9
click at [124, 25] on span "← Retour" at bounding box center [120, 25] width 25 height 9
click at [481, 2] on icon "close-circle" at bounding box center [480, 4] width 5 height 5
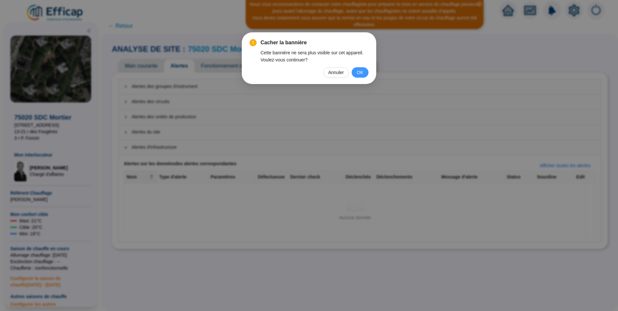
click at [363, 70] on span "OK" at bounding box center [360, 72] width 6 height 7
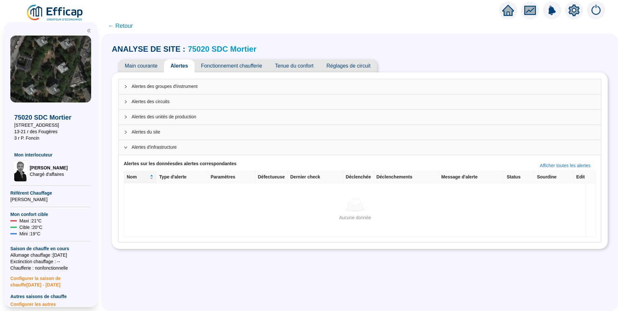
click at [127, 24] on span "← Retour" at bounding box center [120, 25] width 25 height 9
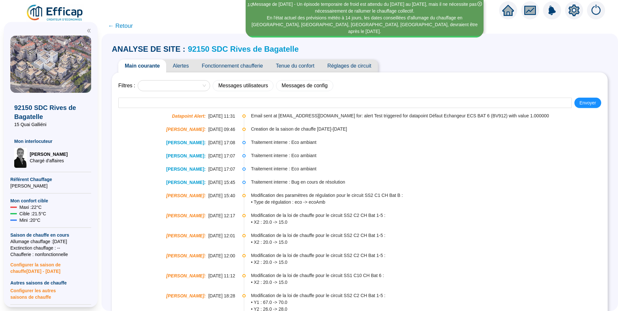
click at [185, 67] on span "Alertes" at bounding box center [180, 66] width 29 height 13
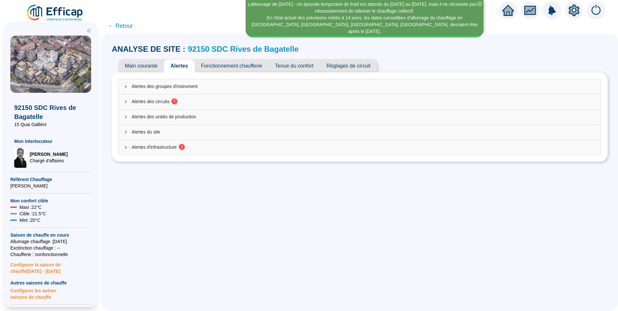
click at [166, 100] on span "Alertes des circuits 7" at bounding box center [364, 101] width 464 height 7
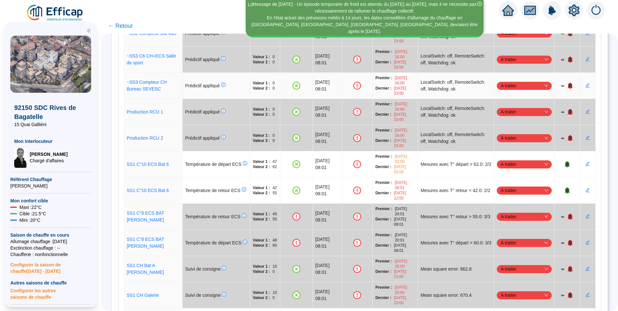
scroll to position [259, 0]
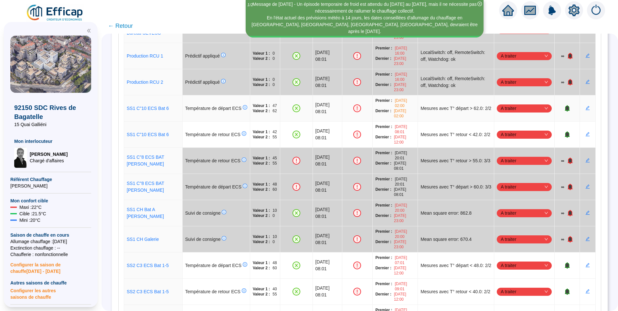
click at [516, 103] on span "A traiter" at bounding box center [524, 108] width 47 height 10
click at [510, 134] on div "Traité" at bounding box center [521, 134] width 45 height 7
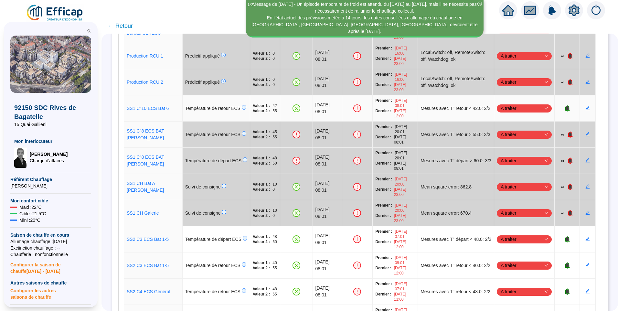
click at [507, 103] on span "A traiter" at bounding box center [524, 108] width 47 height 10
click at [505, 136] on div "Traité" at bounding box center [521, 134] width 45 height 7
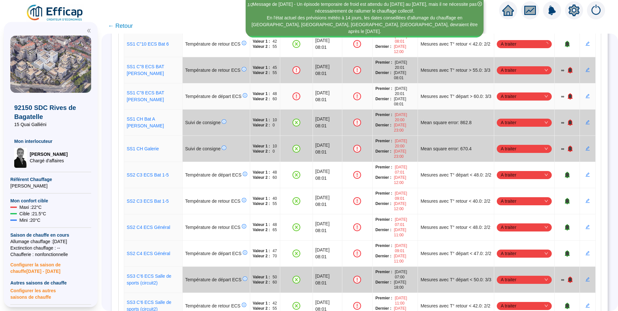
scroll to position [323, 0]
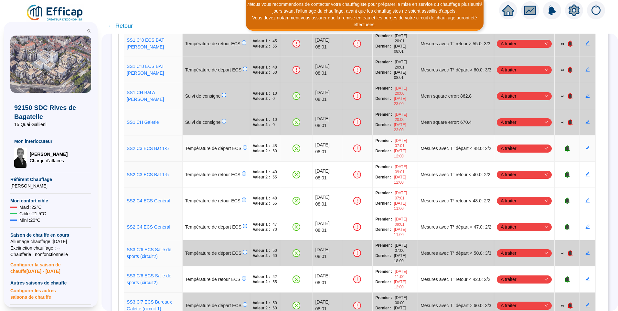
click at [525, 144] on span "A traiter" at bounding box center [524, 149] width 47 height 10
click at [510, 176] on div "Traité" at bounding box center [521, 174] width 45 height 7
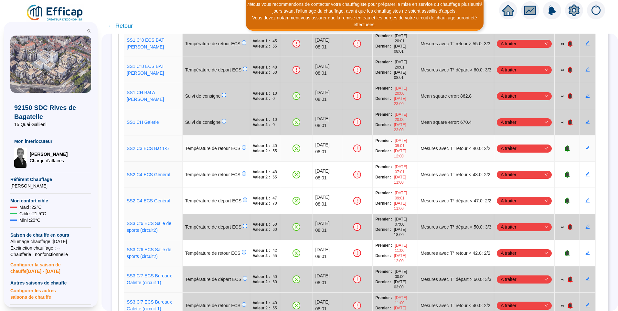
click at [508, 144] on span "A traiter" at bounding box center [524, 149] width 47 height 10
click at [506, 175] on div "Traité" at bounding box center [521, 174] width 45 height 7
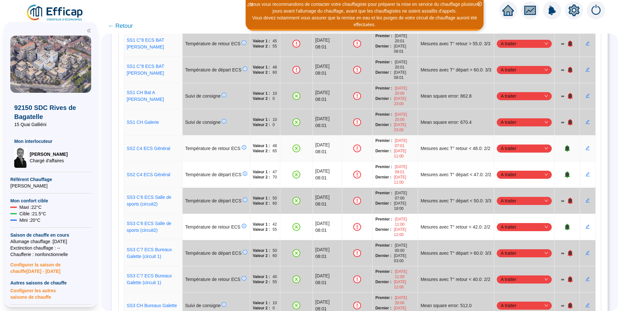
click at [507, 144] on span "A traiter" at bounding box center [524, 149] width 47 height 10
click at [512, 175] on div "Traité" at bounding box center [521, 174] width 45 height 7
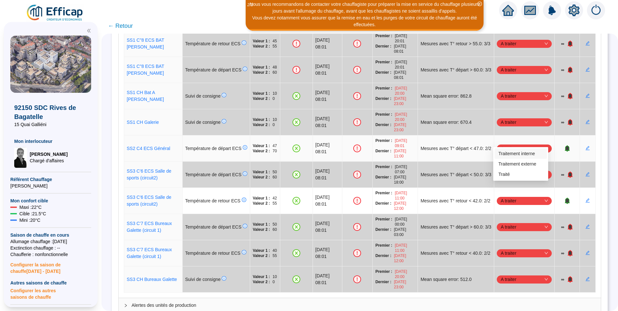
click at [519, 144] on span "A traiter" at bounding box center [524, 149] width 47 height 10
click at [505, 172] on div "Traité" at bounding box center [521, 174] width 45 height 7
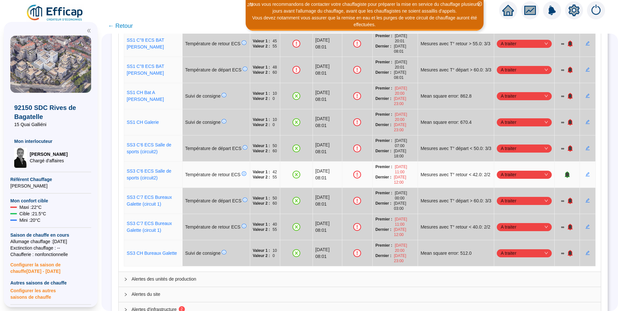
click at [515, 170] on span "A traiter" at bounding box center [524, 175] width 47 height 10
click at [513, 198] on div "Traité" at bounding box center [521, 200] width 45 height 7
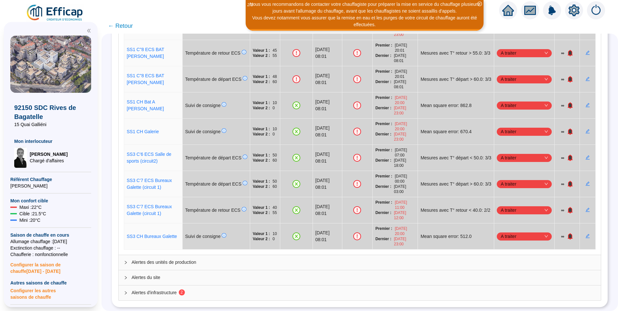
scroll to position [312, 0]
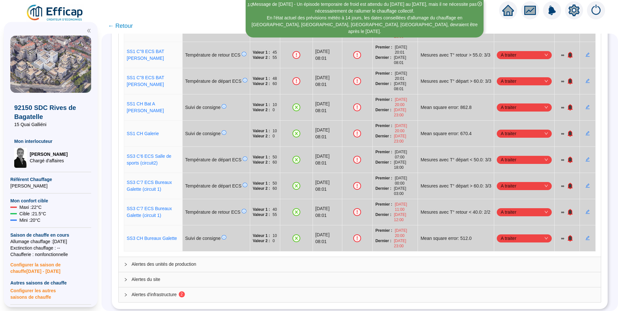
click at [160, 291] on span "Alertes d'infrastructure 2" at bounding box center [364, 294] width 464 height 7
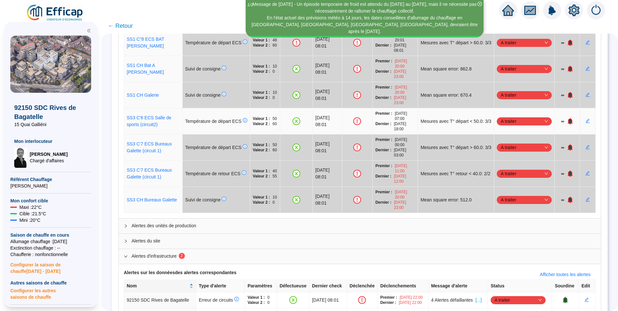
scroll to position [377, 0]
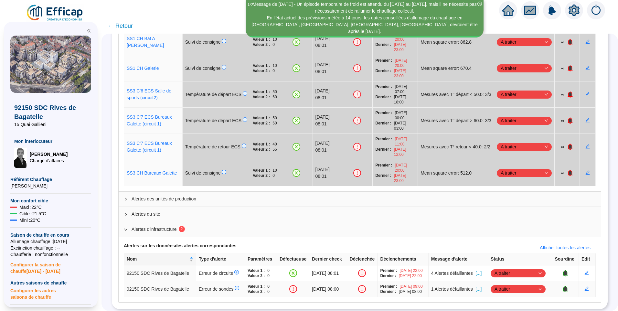
click at [482, 286] on span "[...]" at bounding box center [479, 289] width 6 height 7
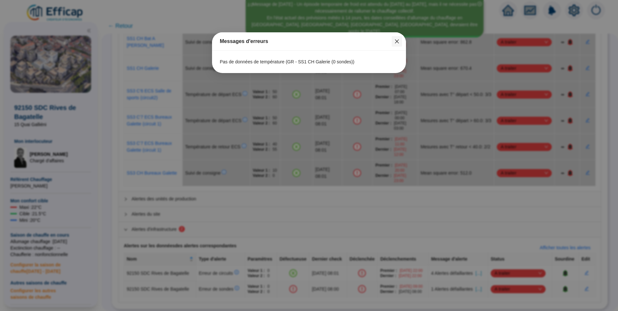
click at [396, 41] on icon "close" at bounding box center [397, 41] width 5 height 5
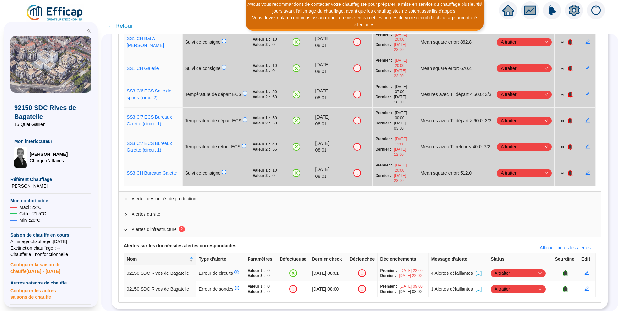
click at [482, 270] on span "[...]" at bounding box center [479, 273] width 6 height 7
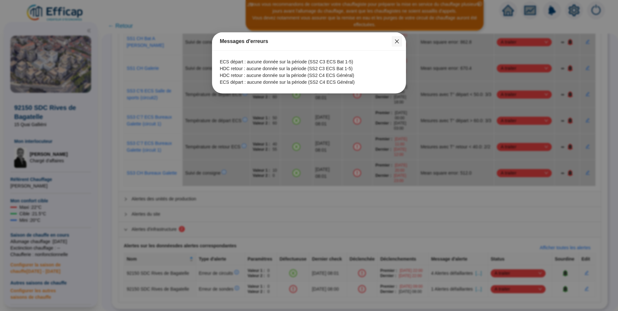
click at [395, 40] on icon "close" at bounding box center [397, 41] width 5 height 5
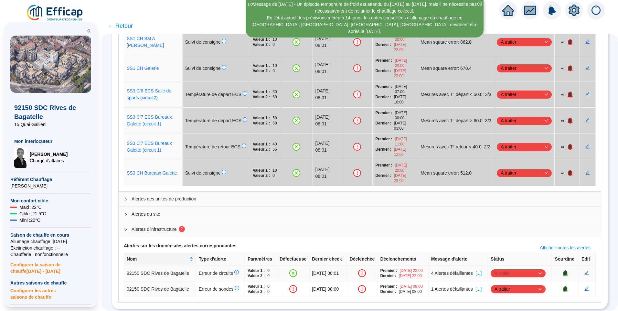
click at [510, 268] on span "A traiter" at bounding box center [518, 273] width 47 height 10
click at [503, 300] on div "Traité" at bounding box center [519, 299] width 45 height 7
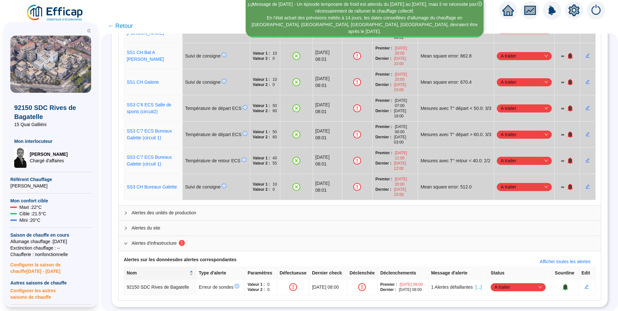
scroll to position [362, 0]
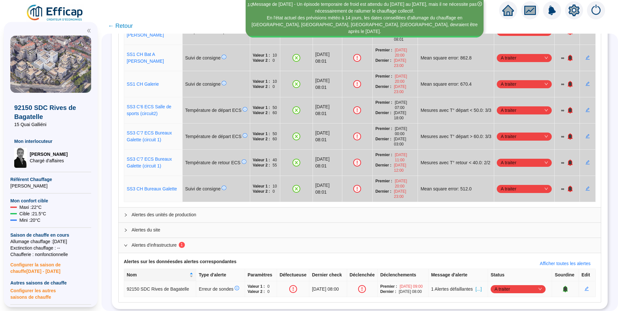
click at [481, 286] on span "[...]" at bounding box center [479, 289] width 6 height 7
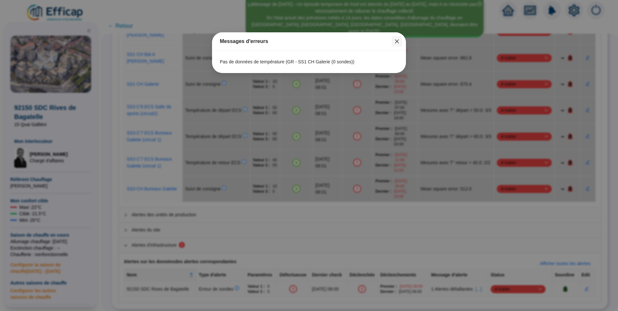
click at [396, 42] on icon "close" at bounding box center [397, 41] width 4 height 4
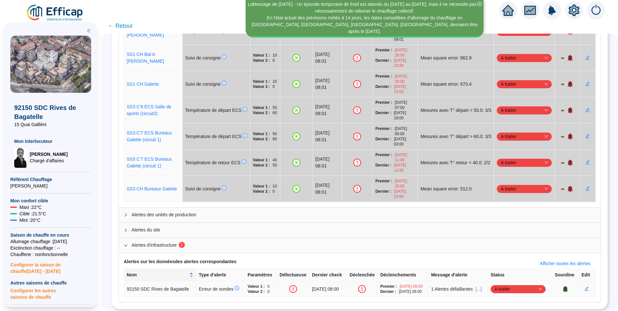
click at [564, 287] on icon "bell" at bounding box center [566, 289] width 4 height 5
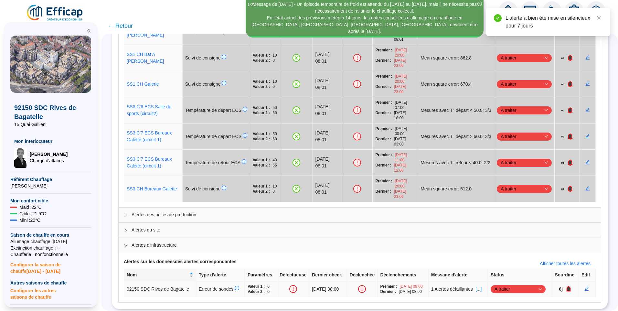
click at [567, 287] on icon "bell" at bounding box center [569, 289] width 4 height 5
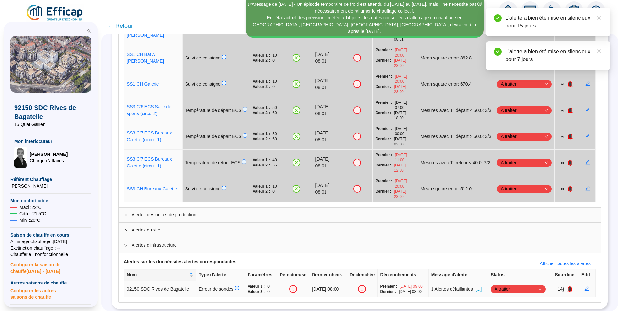
click at [568, 287] on icon "bell" at bounding box center [570, 289] width 4 height 5
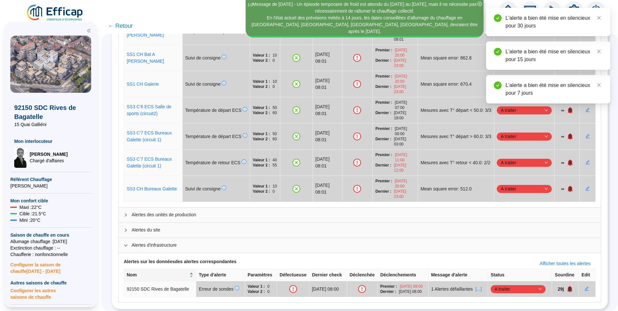
click at [125, 26] on span "← Retour" at bounding box center [120, 25] width 25 height 9
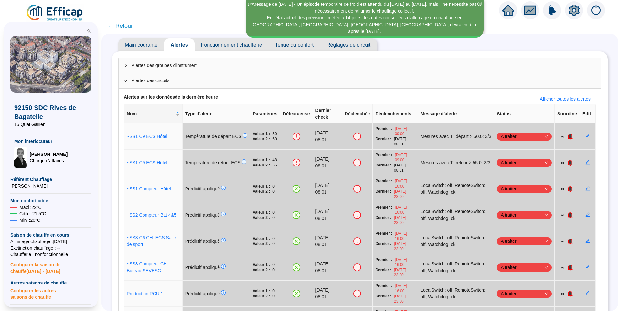
scroll to position [0, 0]
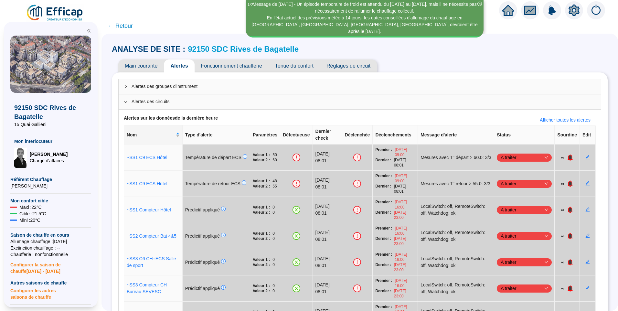
click at [127, 26] on span "← Retour" at bounding box center [120, 25] width 25 height 9
click at [480, 3] on icon "close-circle" at bounding box center [480, 4] width 5 height 5
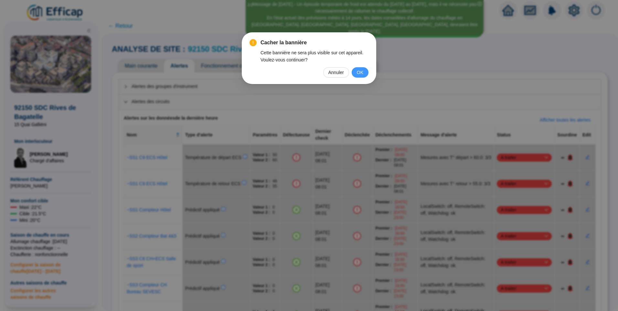
click at [362, 76] on button "OK" at bounding box center [360, 72] width 17 height 10
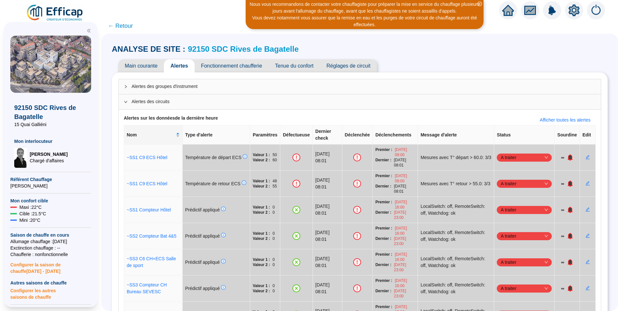
click at [118, 27] on span "← Retour" at bounding box center [120, 25] width 25 height 9
click at [480, 4] on icon "close-circle" at bounding box center [480, 4] width 5 height 5
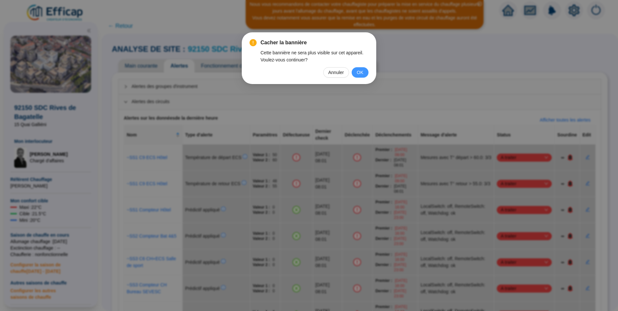
click at [363, 71] on span "OK" at bounding box center [360, 72] width 6 height 7
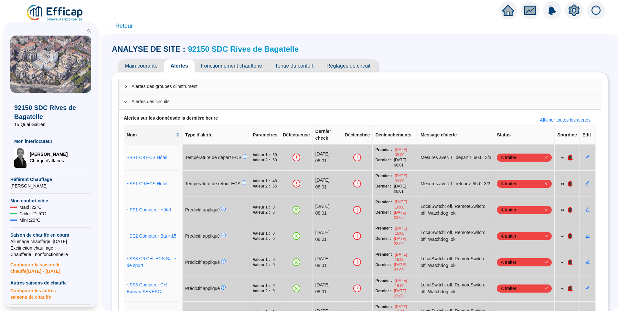
click at [130, 26] on span "← Retour" at bounding box center [120, 25] width 25 height 9
click at [128, 25] on span "← Retour" at bounding box center [120, 25] width 25 height 9
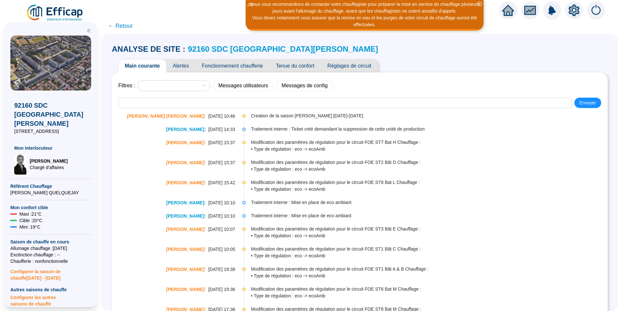
click at [184, 65] on span "Alertes" at bounding box center [180, 66] width 29 height 13
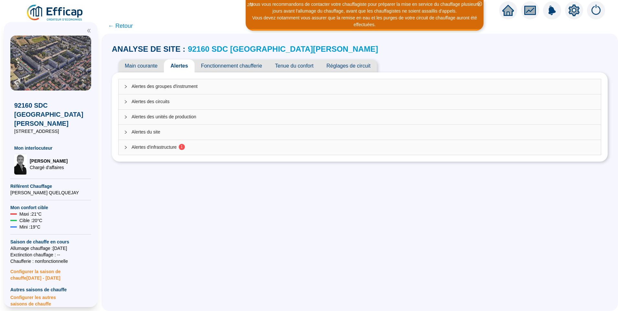
click at [162, 147] on span "Alertes d'infrastructure 1" at bounding box center [364, 147] width 464 height 7
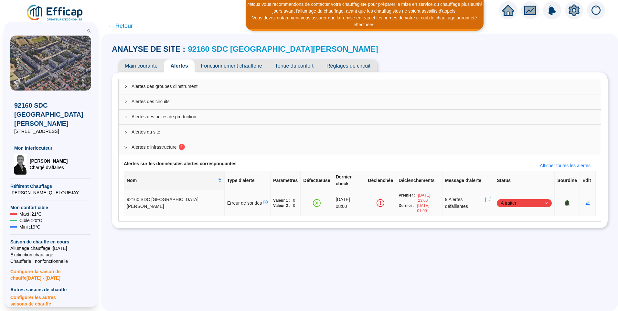
click at [485, 196] on span "[...]" at bounding box center [488, 203] width 6 height 14
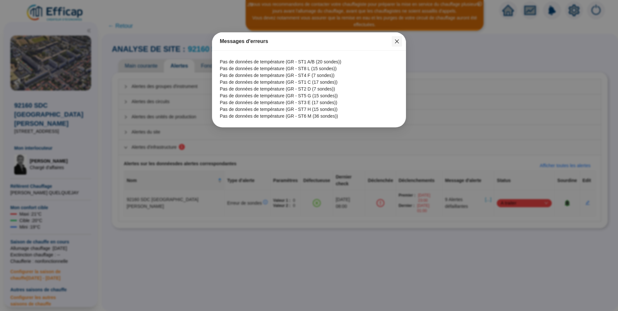
click at [395, 37] on button "Close" at bounding box center [397, 41] width 10 height 10
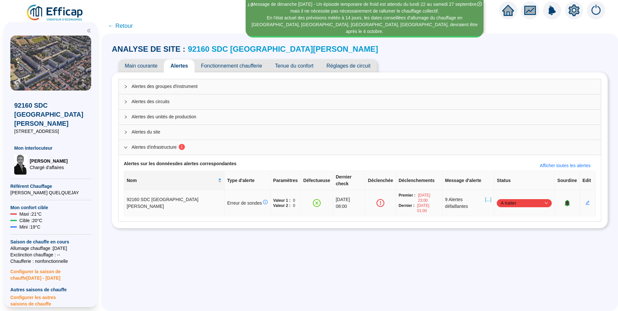
drag, startPoint x: 522, startPoint y: 190, endPoint x: 521, endPoint y: 195, distance: 4.7
click at [522, 198] on span "A traiter" at bounding box center [524, 203] width 47 height 10
click at [506, 222] on div "Traité" at bounding box center [515, 224] width 45 height 7
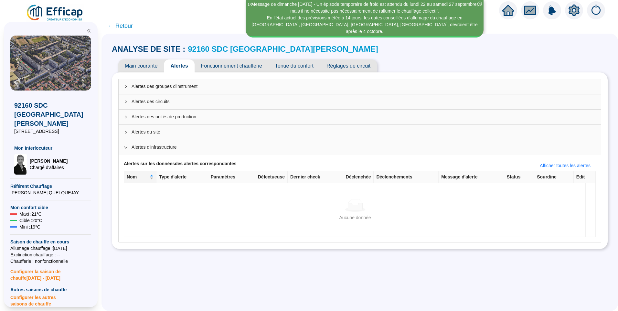
click at [125, 27] on span "← Retour" at bounding box center [120, 25] width 25 height 9
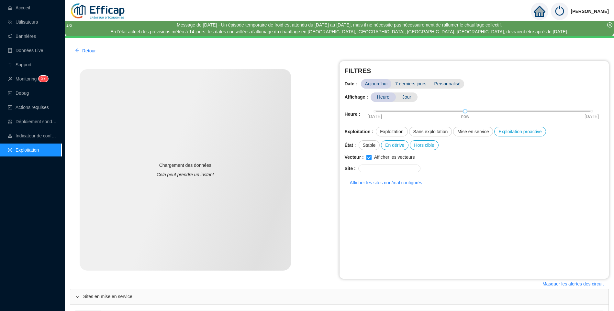
scroll to position [160, 0]
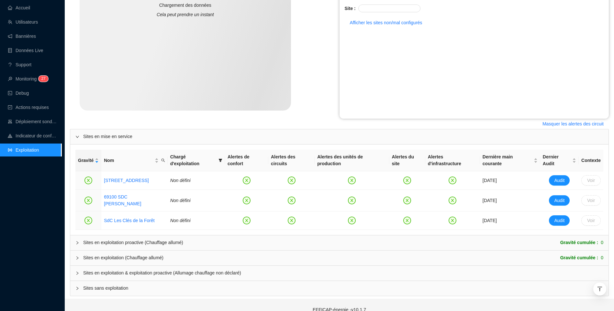
click at [140, 266] on div "Sites en exploitation & exploitation proactive (Allumage chauffage non déclaré)" at bounding box center [339, 273] width 538 height 15
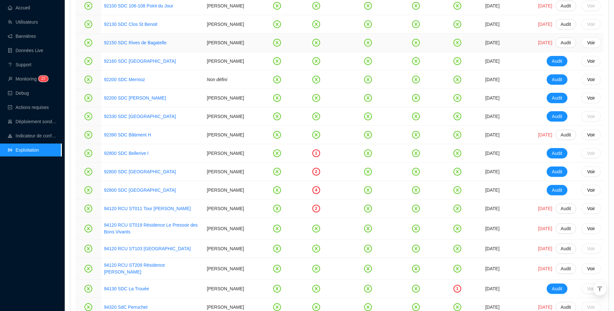
scroll to position [1479, 0]
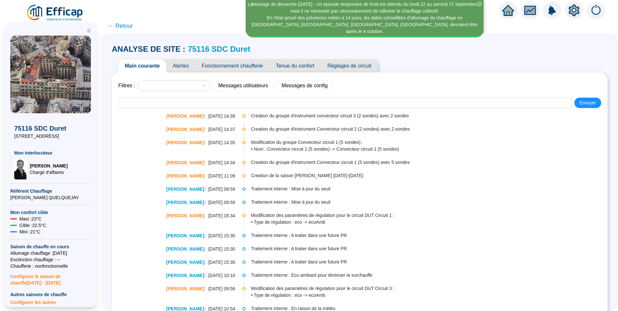
click at [189, 67] on span "Alertes" at bounding box center [180, 66] width 29 height 13
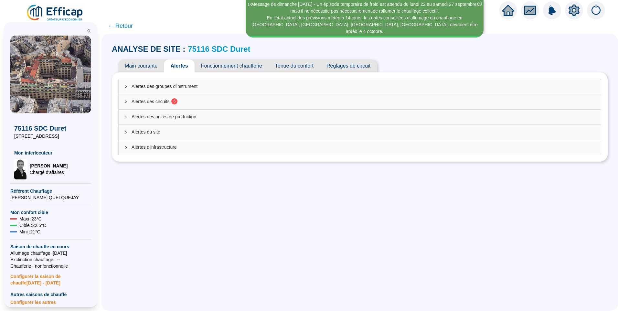
click at [172, 103] on span "Alertes des circuits 6" at bounding box center [364, 101] width 464 height 7
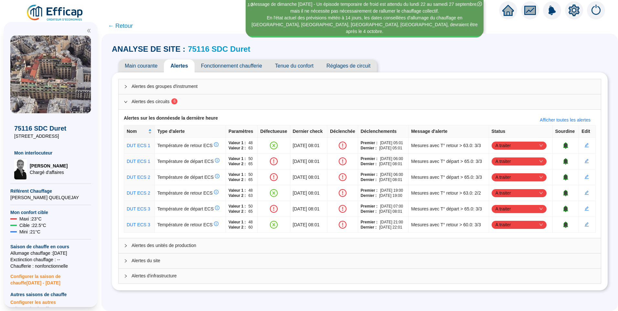
click at [145, 86] on span "Alertes des groupes d'instrument" at bounding box center [364, 86] width 464 height 7
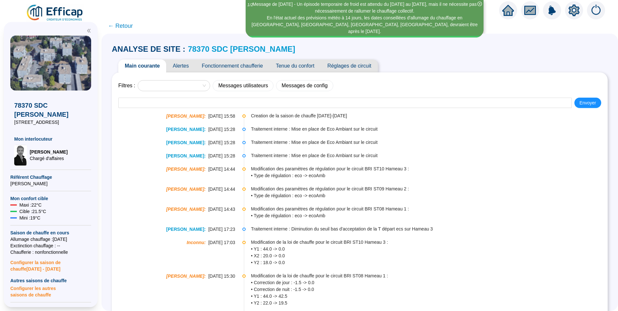
click at [179, 64] on span "Alertes" at bounding box center [180, 66] width 29 height 13
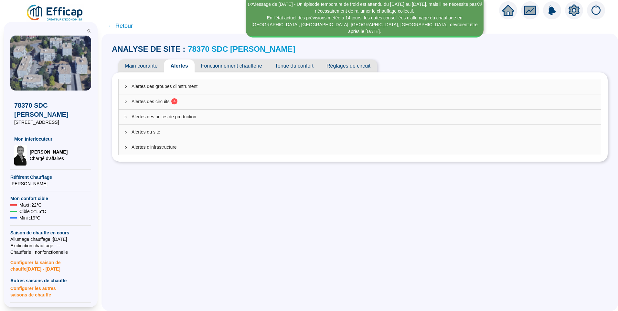
click at [178, 103] on sup "4" at bounding box center [174, 101] width 6 height 6
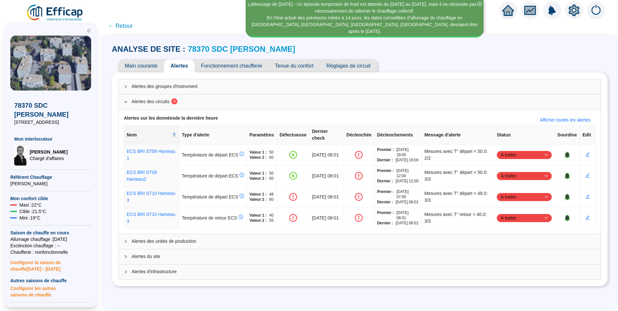
click at [125, 29] on span "← Retour" at bounding box center [120, 25] width 25 height 9
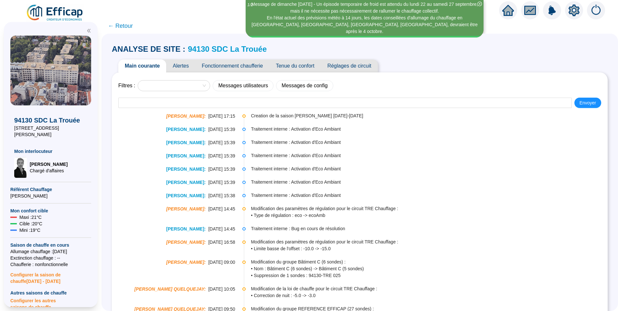
click at [179, 66] on span "Alertes" at bounding box center [180, 66] width 29 height 13
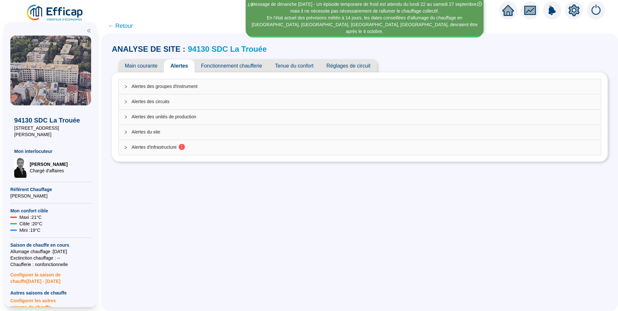
click at [180, 146] on span "Alertes d'infrastructure 1" at bounding box center [364, 147] width 464 height 7
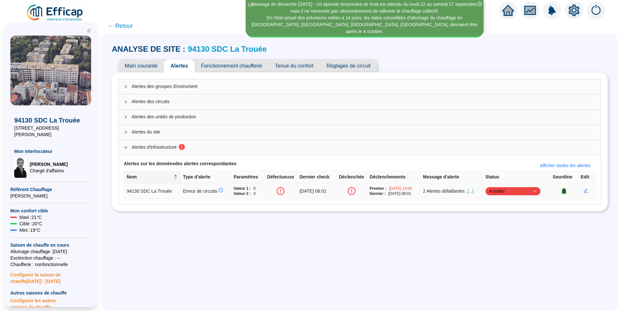
click at [473, 192] on span "[...]" at bounding box center [471, 191] width 6 height 7
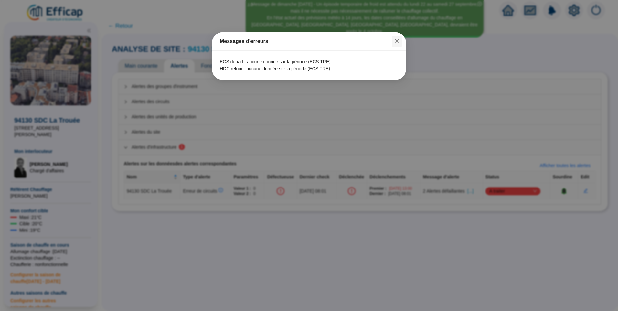
click at [398, 42] on icon "close" at bounding box center [397, 41] width 4 height 4
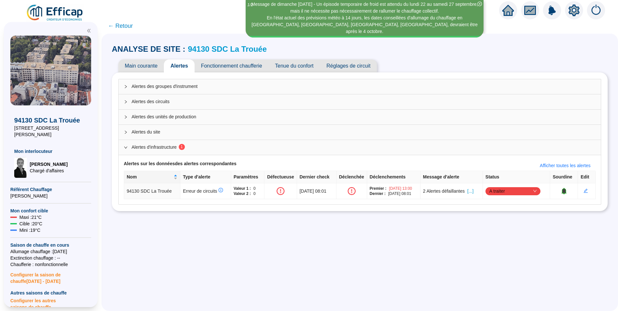
click at [226, 69] on span "Fonctionnement chaufferie" at bounding box center [232, 66] width 74 height 13
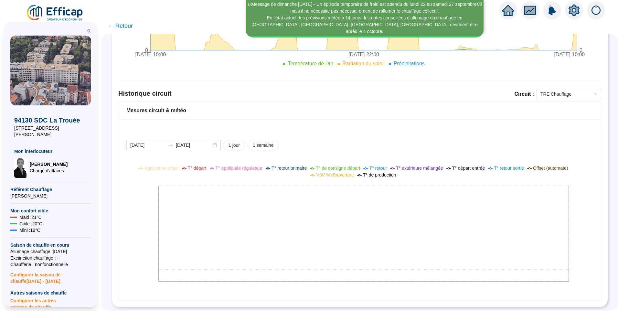
scroll to position [370, 0]
click at [541, 89] on span "TRE Chauffage" at bounding box center [569, 94] width 57 height 10
click at [568, 111] on div "ECS TRE" at bounding box center [564, 112] width 54 height 7
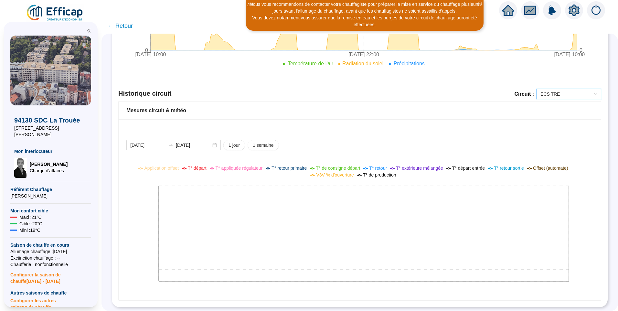
click at [568, 92] on span "ECS TRE" at bounding box center [569, 94] width 57 height 10
click at [570, 101] on div "TRE Chauffage" at bounding box center [564, 102] width 54 height 7
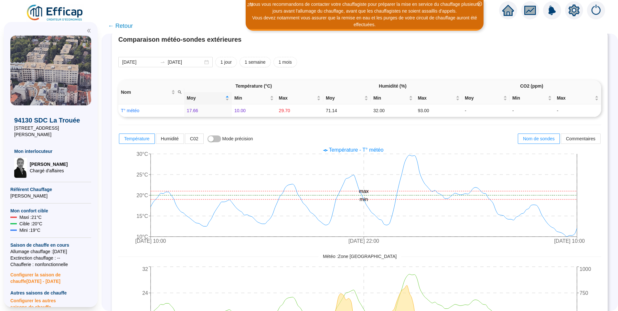
scroll to position [0, 0]
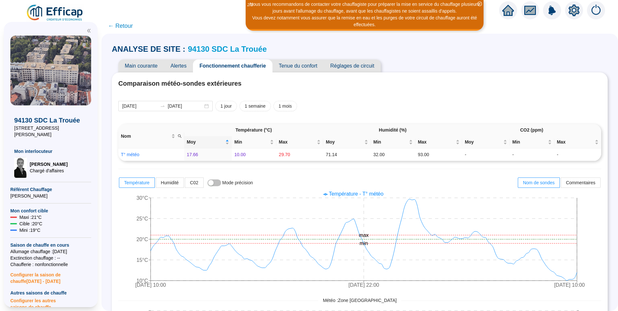
click at [183, 62] on span "Alertes" at bounding box center [178, 66] width 29 height 13
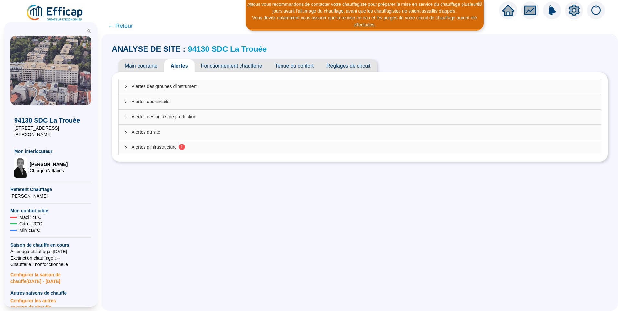
click at [180, 147] on span "Alertes d'infrastructure 1" at bounding box center [364, 147] width 464 height 7
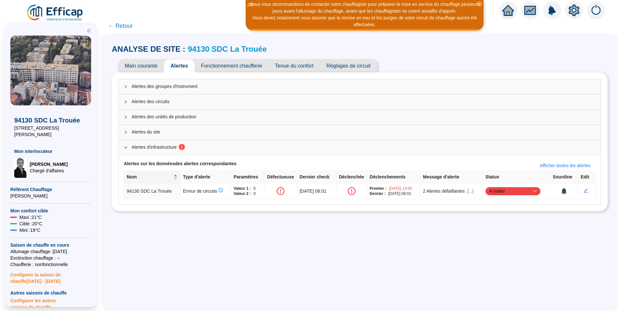
click at [148, 65] on span "Main courante" at bounding box center [141, 66] width 46 height 13
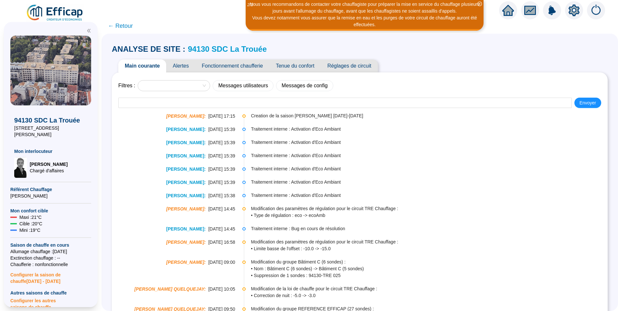
click at [181, 67] on span "Alertes" at bounding box center [180, 66] width 29 height 13
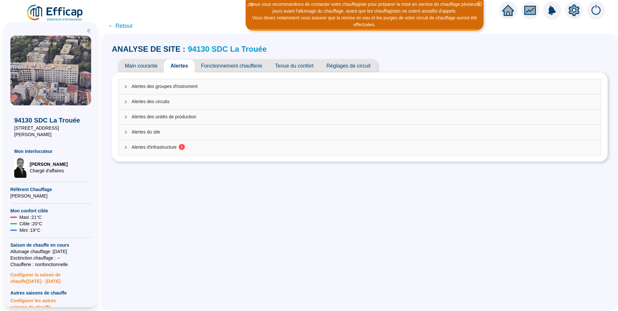
click at [169, 140] on div "Alertes d'infrastructure 1" at bounding box center [360, 147] width 483 height 15
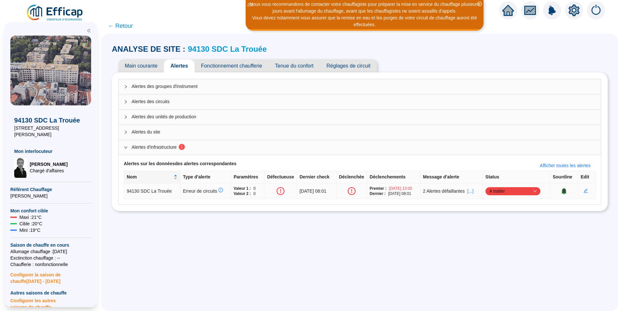
click at [474, 192] on span "[...]" at bounding box center [471, 191] width 6 height 7
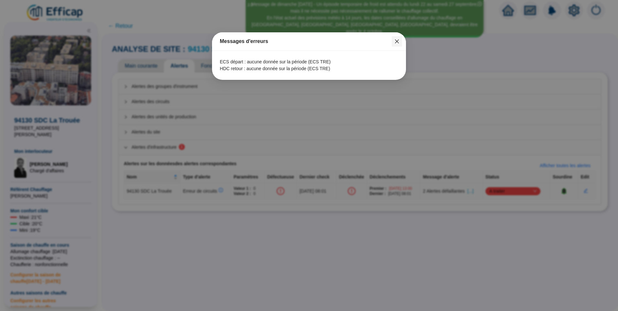
click at [399, 43] on icon "close" at bounding box center [397, 41] width 5 height 5
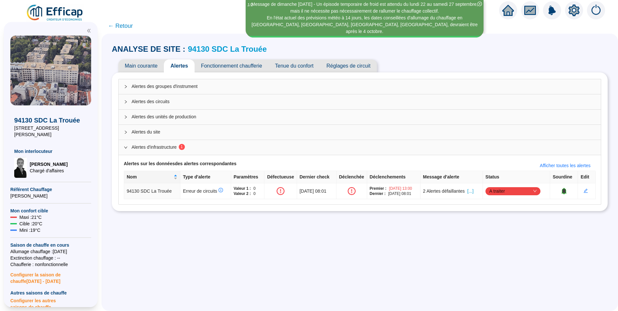
click at [568, 12] on div at bounding box center [574, 10] width 18 height 18
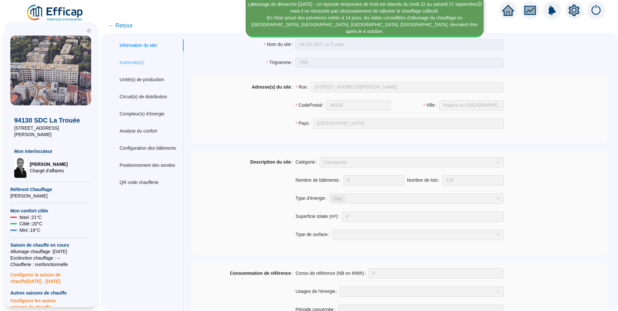
click at [157, 65] on div "Automate(s)" at bounding box center [148, 63] width 72 height 12
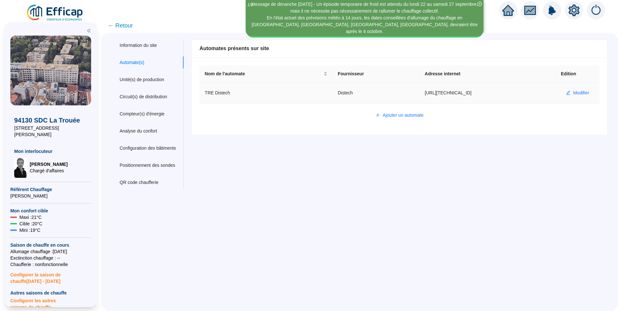
drag, startPoint x: 469, startPoint y: 94, endPoint x: 409, endPoint y: 88, distance: 61.1
click at [420, 88] on td "[URL][TECHNICAL_ID]" at bounding box center [488, 93] width 136 height 21
copy td "[URL][TECHNICAL_ID]"
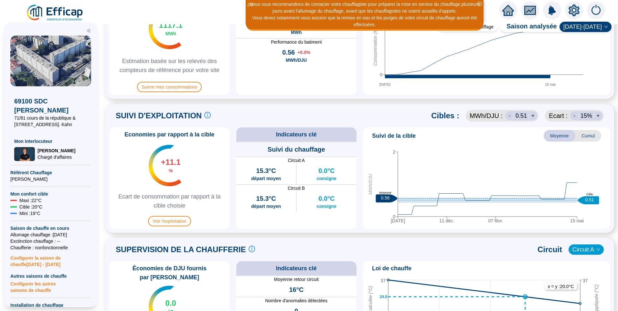
scroll to position [228, 0]
